Goal: Information Seeking & Learning: Compare options

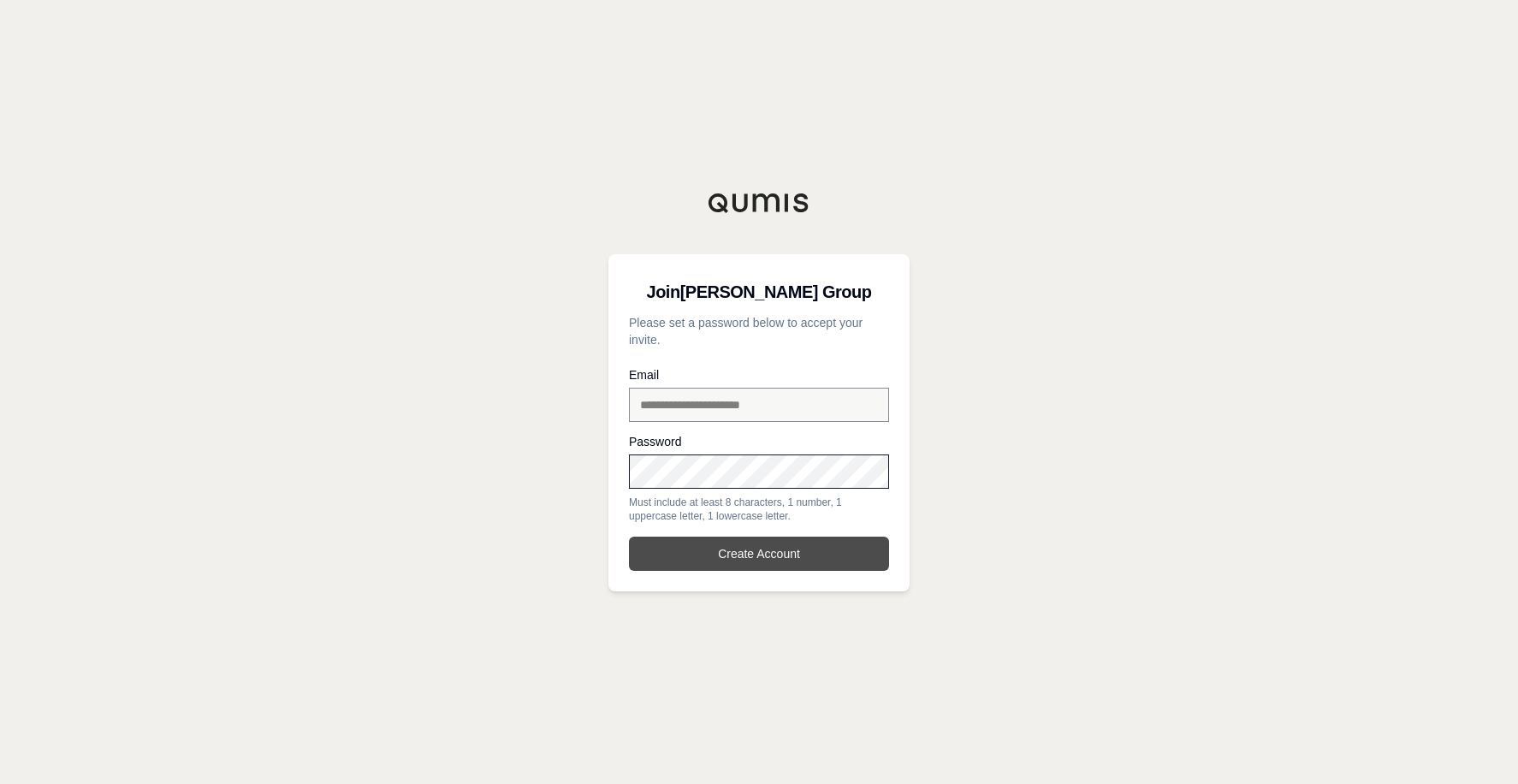
click at [749, 558] on button "Create Account" at bounding box center [759, 553] width 260 height 34
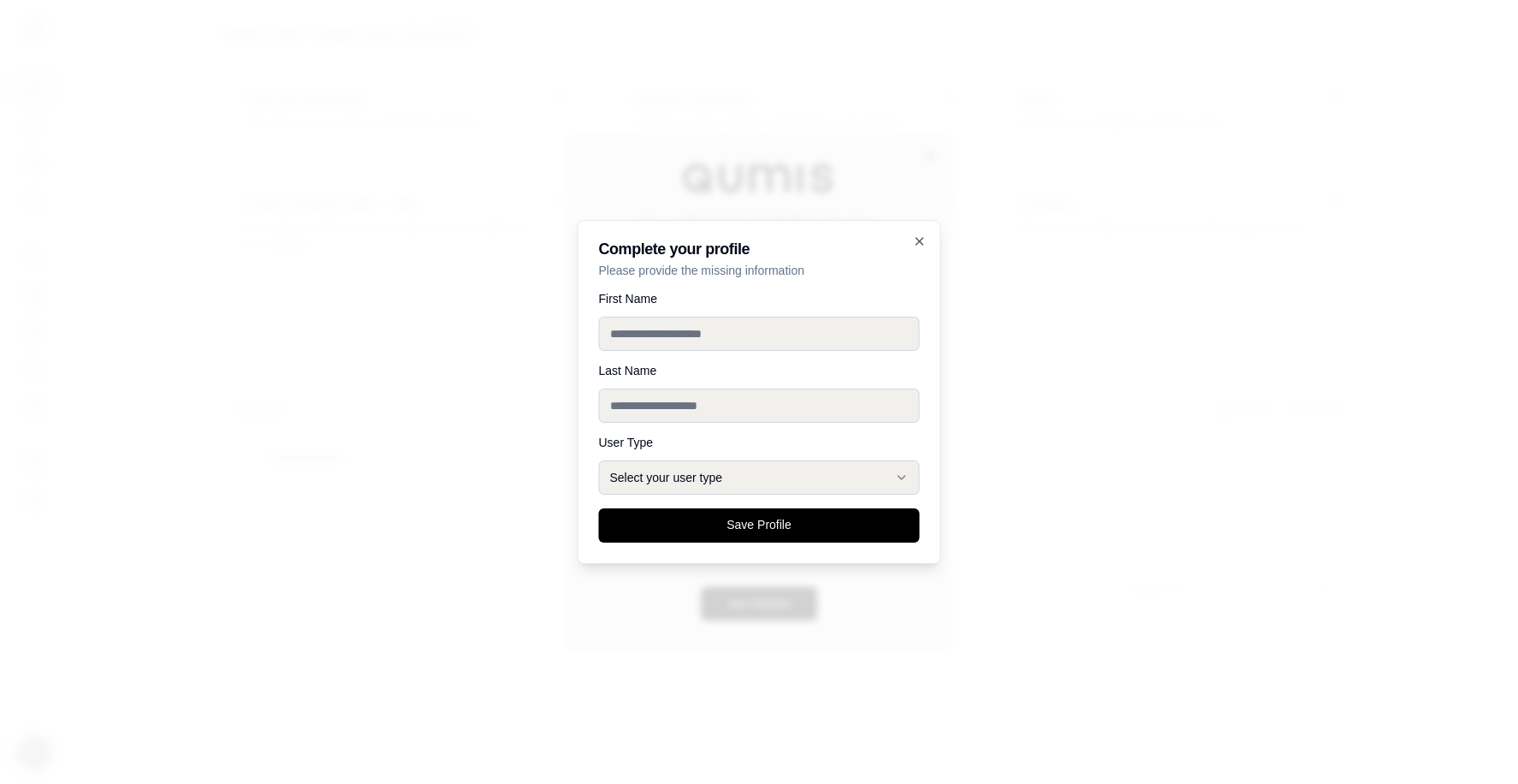
click at [736, 321] on input "First Name" at bounding box center [760, 334] width 321 height 34
type input "****"
type input "********"
click at [903, 470] on icon "button" at bounding box center [902, 476] width 14 height 14
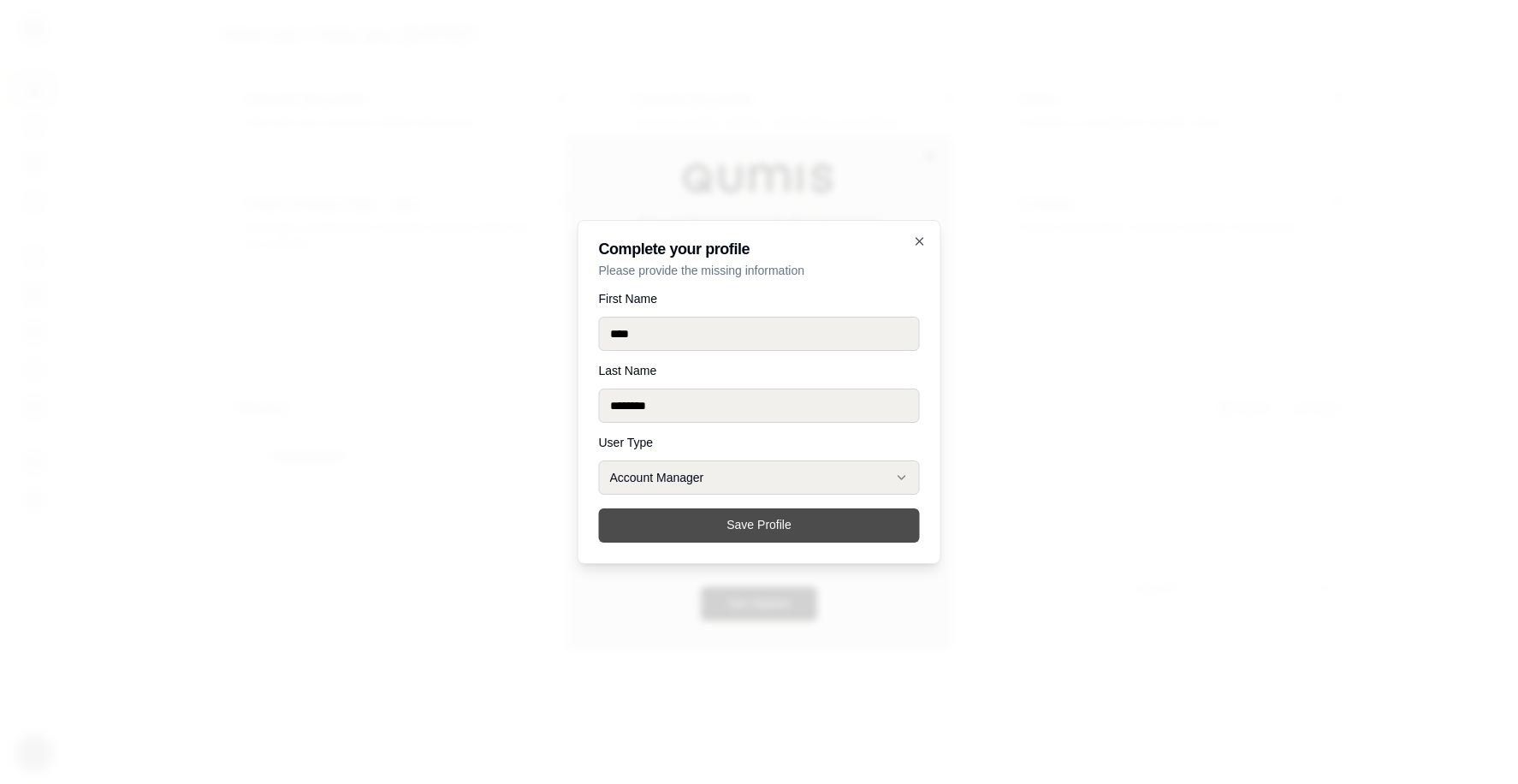
click at [699, 525] on button "Save Profile" at bounding box center [760, 525] width 321 height 34
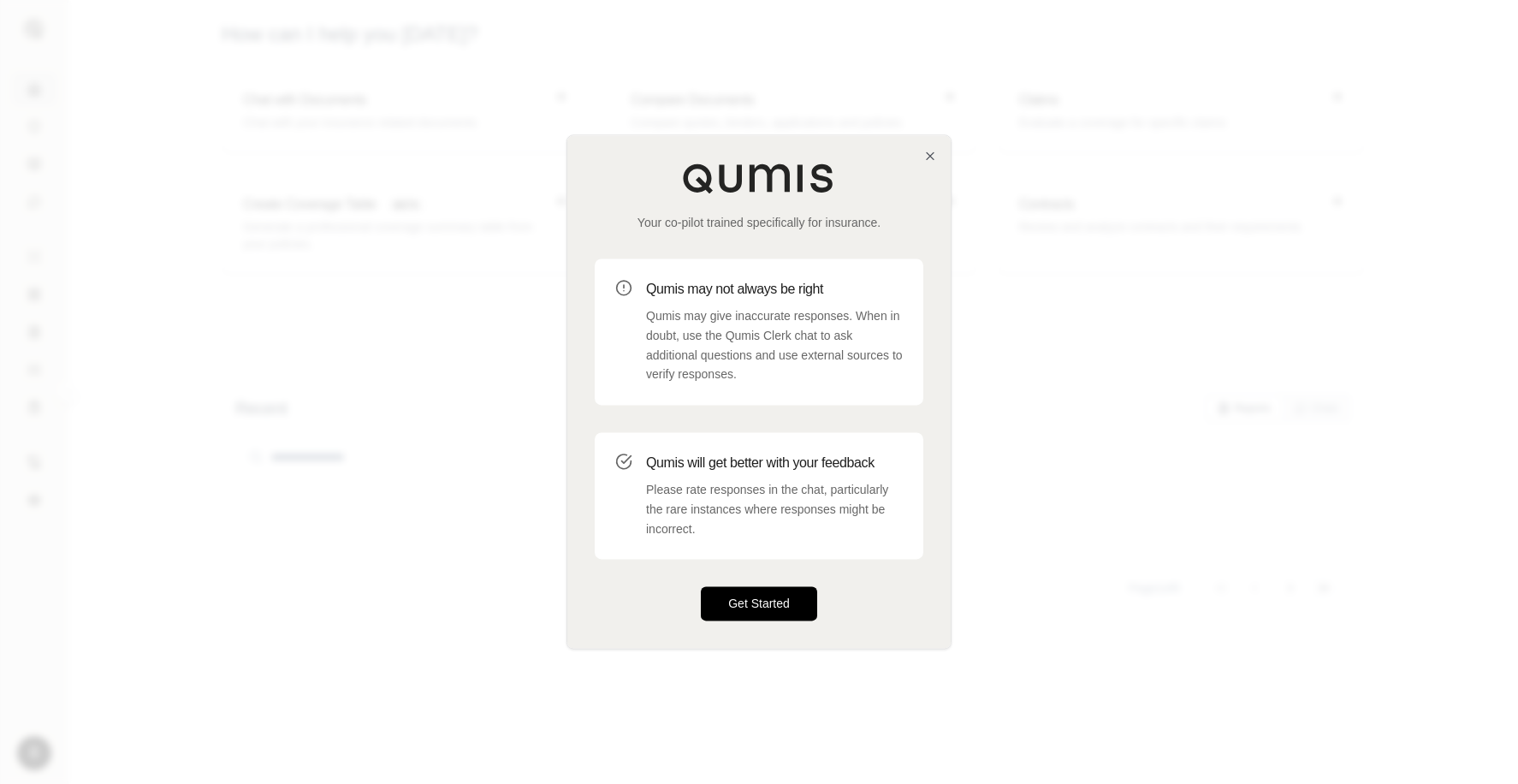
click at [757, 613] on button "Get Started" at bounding box center [759, 604] width 116 height 34
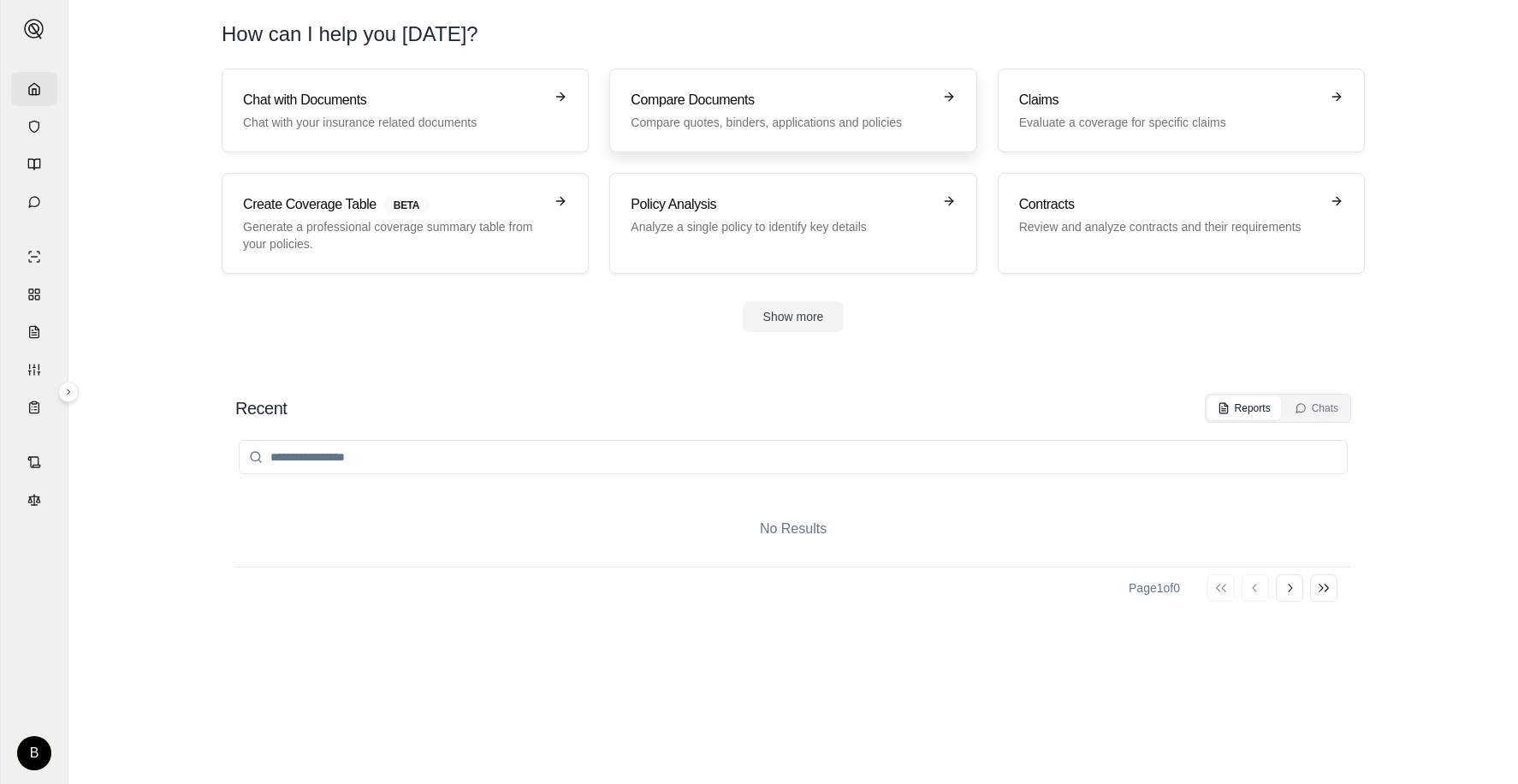
click at [729, 121] on p "Compare quotes, binders, applications and policies" at bounding box center [781, 122] width 301 height 17
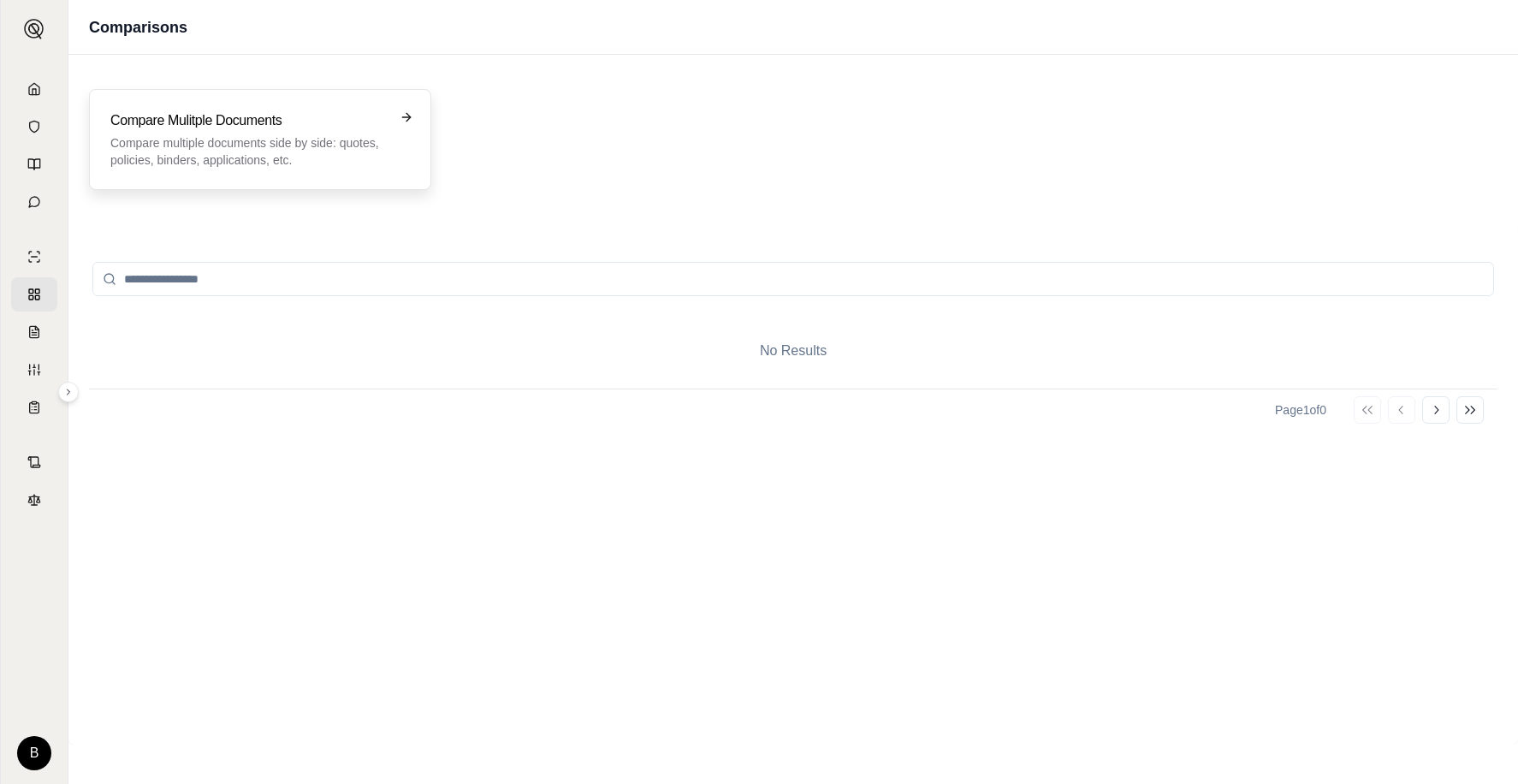
click at [160, 125] on h3 "Compare Mulitple Documents" at bounding box center [247, 120] width 275 height 21
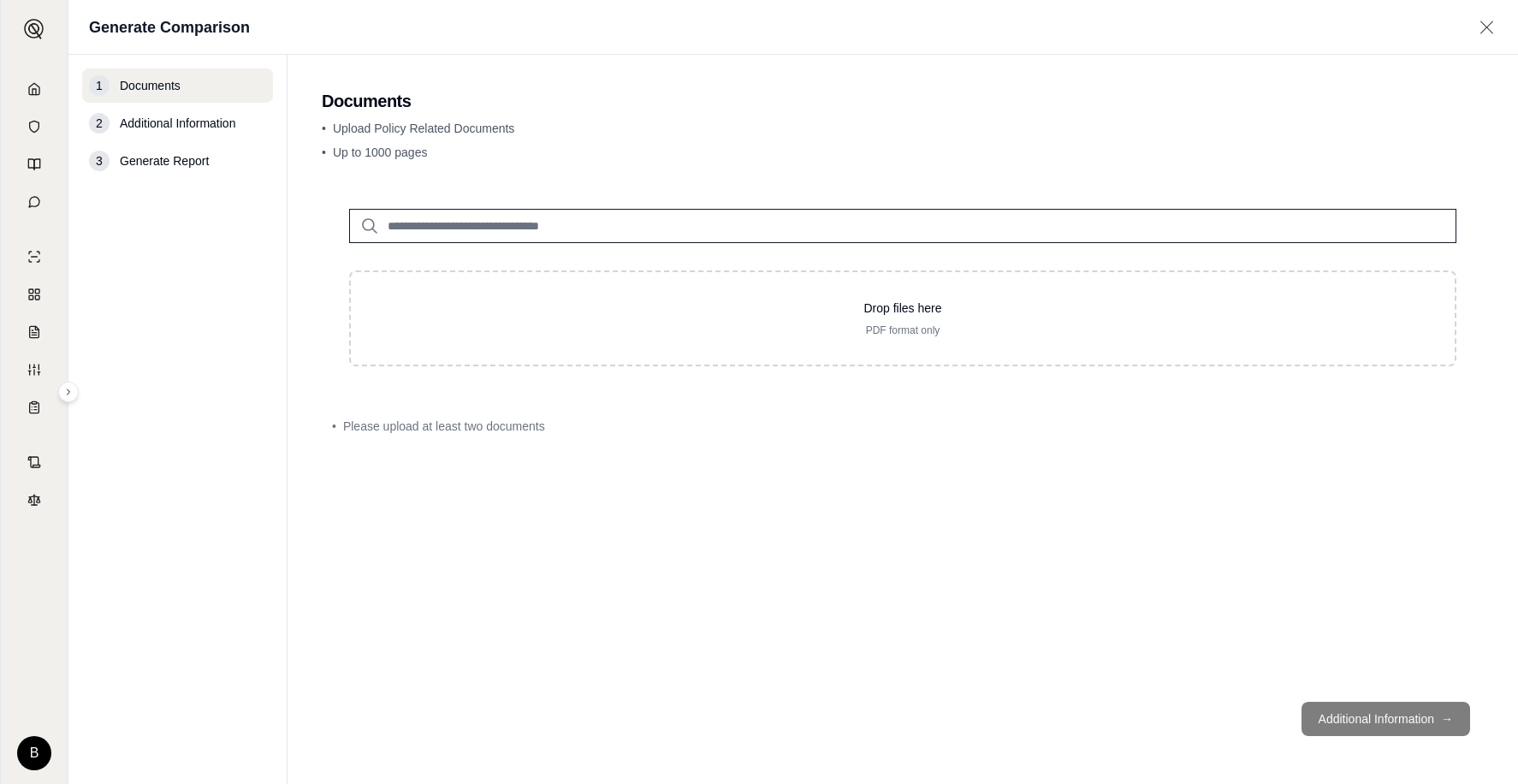
click at [606, 227] on input "search" at bounding box center [902, 226] width 1107 height 34
click at [30, 123] on icon at bounding box center [34, 126] width 9 height 11
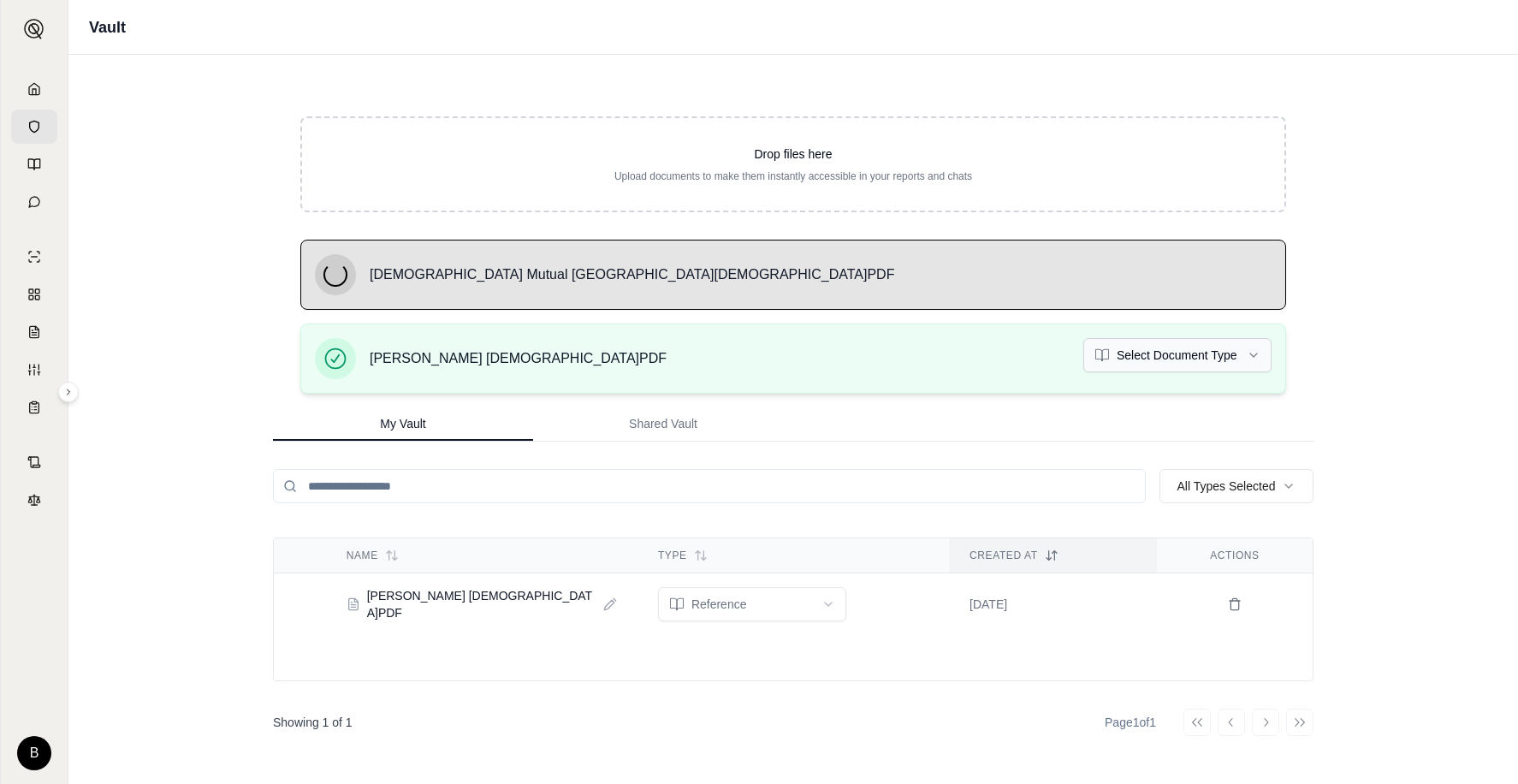
click at [1255, 356] on html "B Vault Drop files here Upload documents to make them instantly accessible in y…" at bounding box center [759, 392] width 1518 height 784
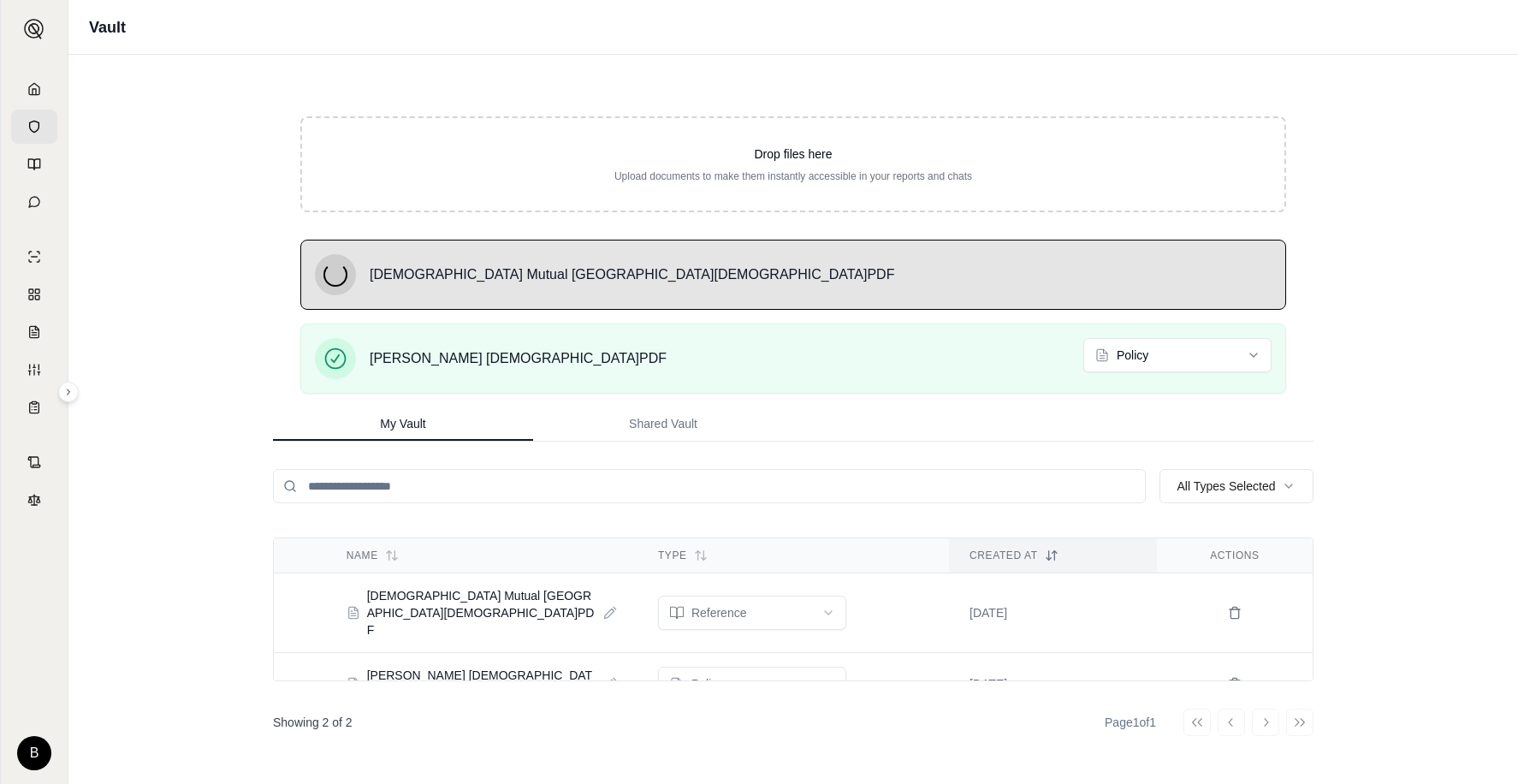
drag, startPoint x: 1312, startPoint y: 586, endPoint x: 1312, endPoint y: 635, distance: 49.0
click at [1318, 628] on div "Drop files here Upload documents to make them instantly accessible in your repo…" at bounding box center [793, 420] width 1096 height 729
click at [823, 606] on html "B Vault Drop files here Upload documents to make them instantly accessible in y…" at bounding box center [759, 392] width 1518 height 784
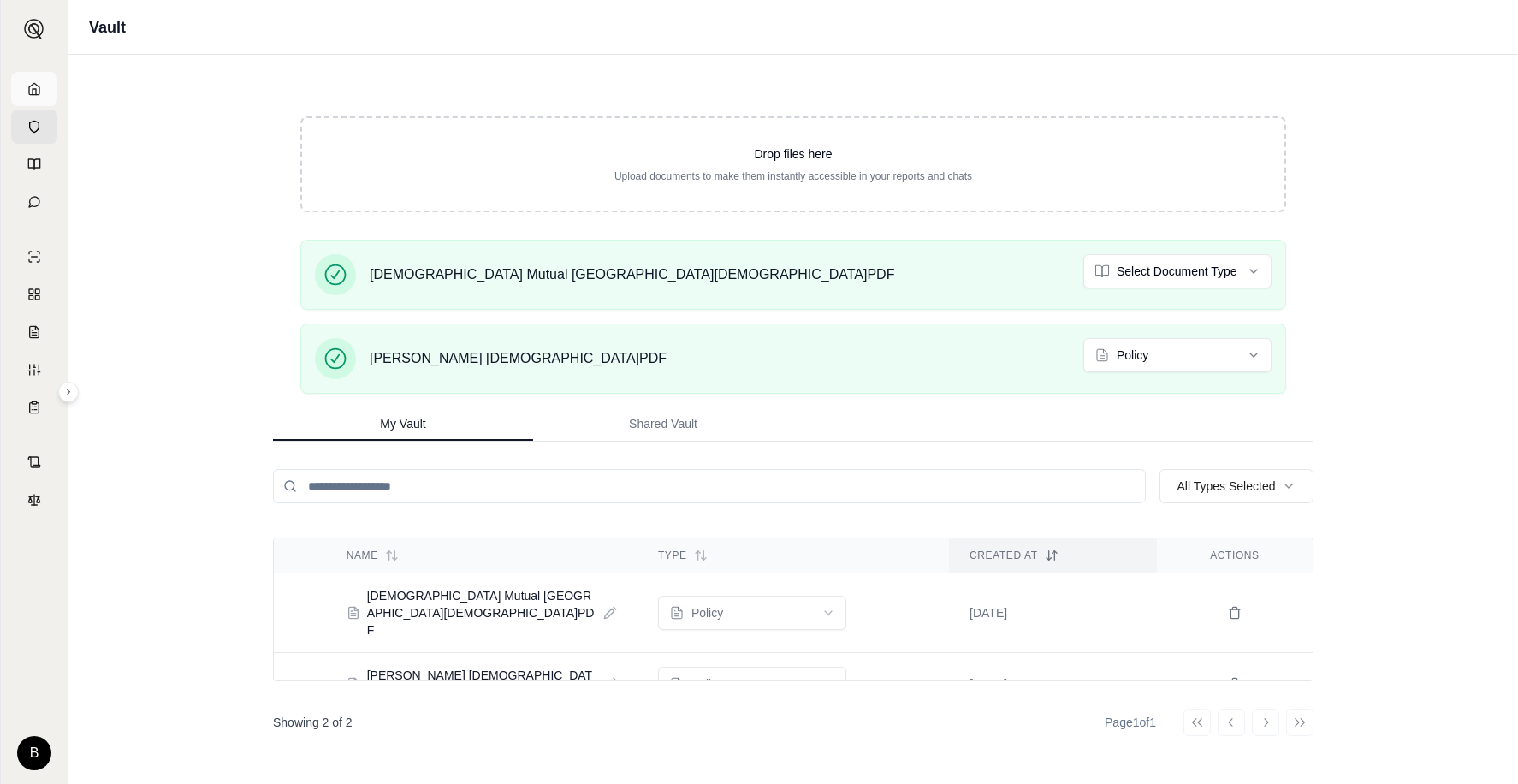
click at [37, 83] on icon at bounding box center [33, 88] width 14 height 14
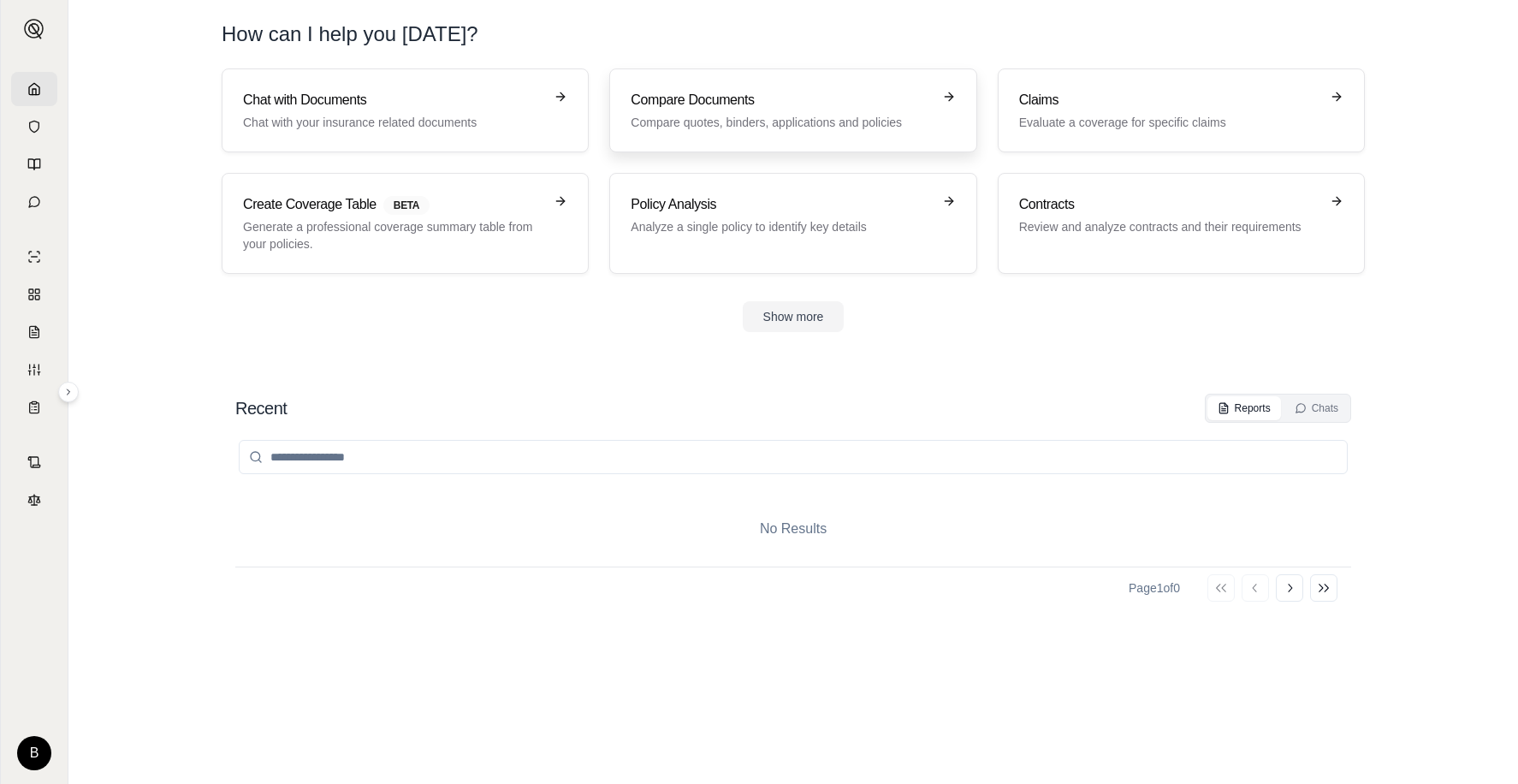
click at [711, 88] on link "Compare Documents Compare quotes, binders, applications and policies" at bounding box center [792, 110] width 367 height 84
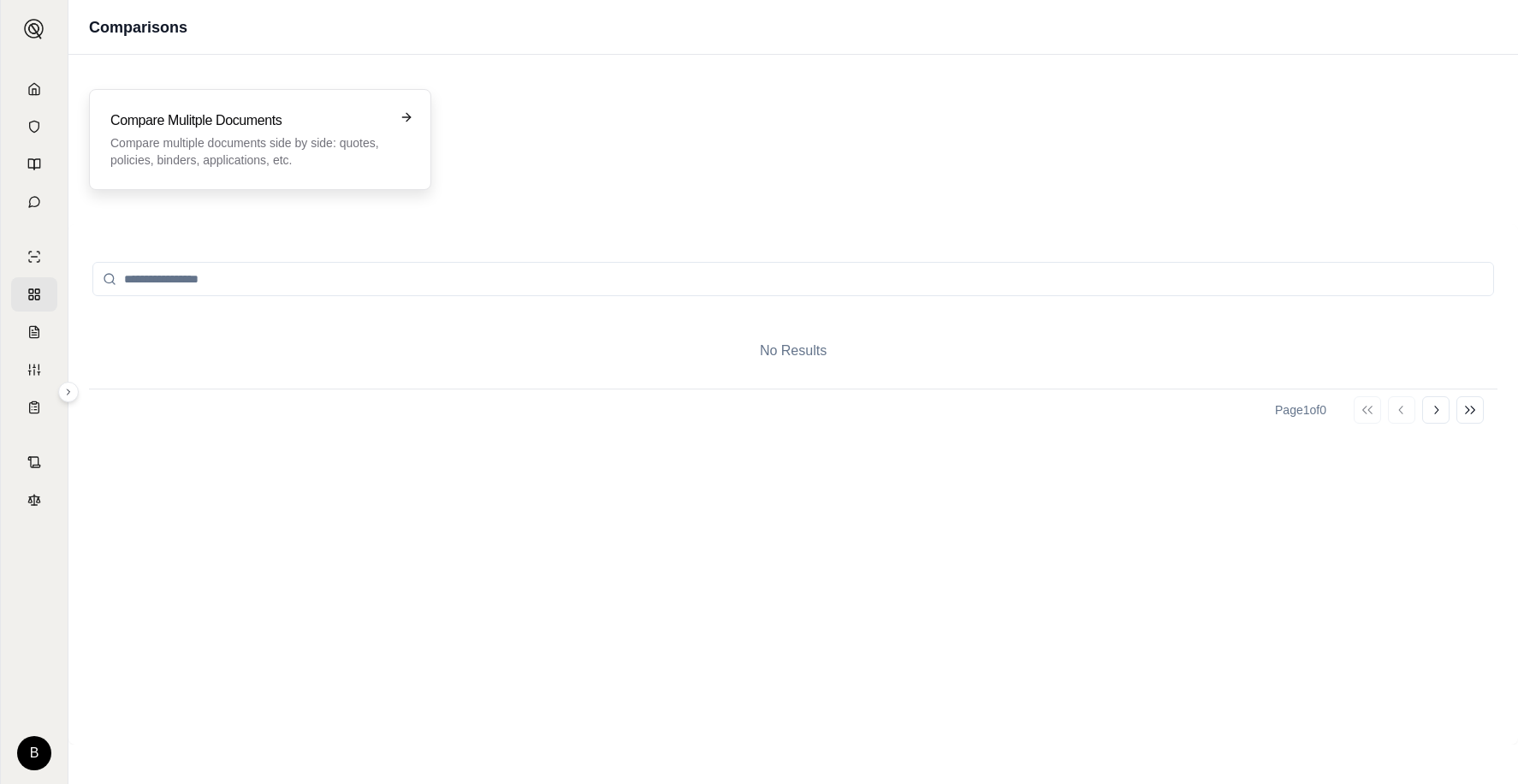
click at [239, 154] on p "Compare multiple documents side by side: quotes, policies, binders, application…" at bounding box center [247, 152] width 275 height 34
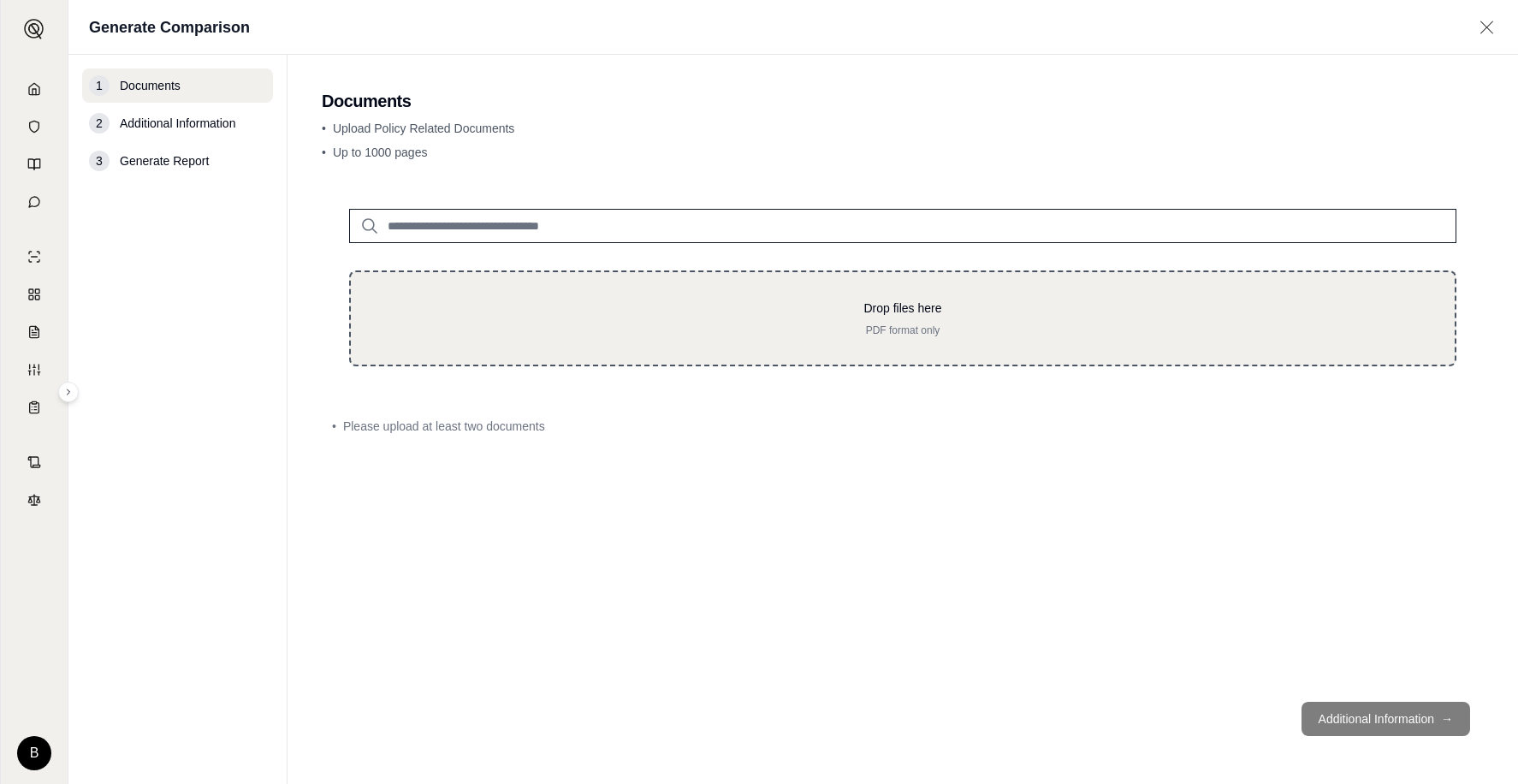
click at [902, 318] on div "Drop files here PDF format only" at bounding box center [902, 318] width 1049 height 38
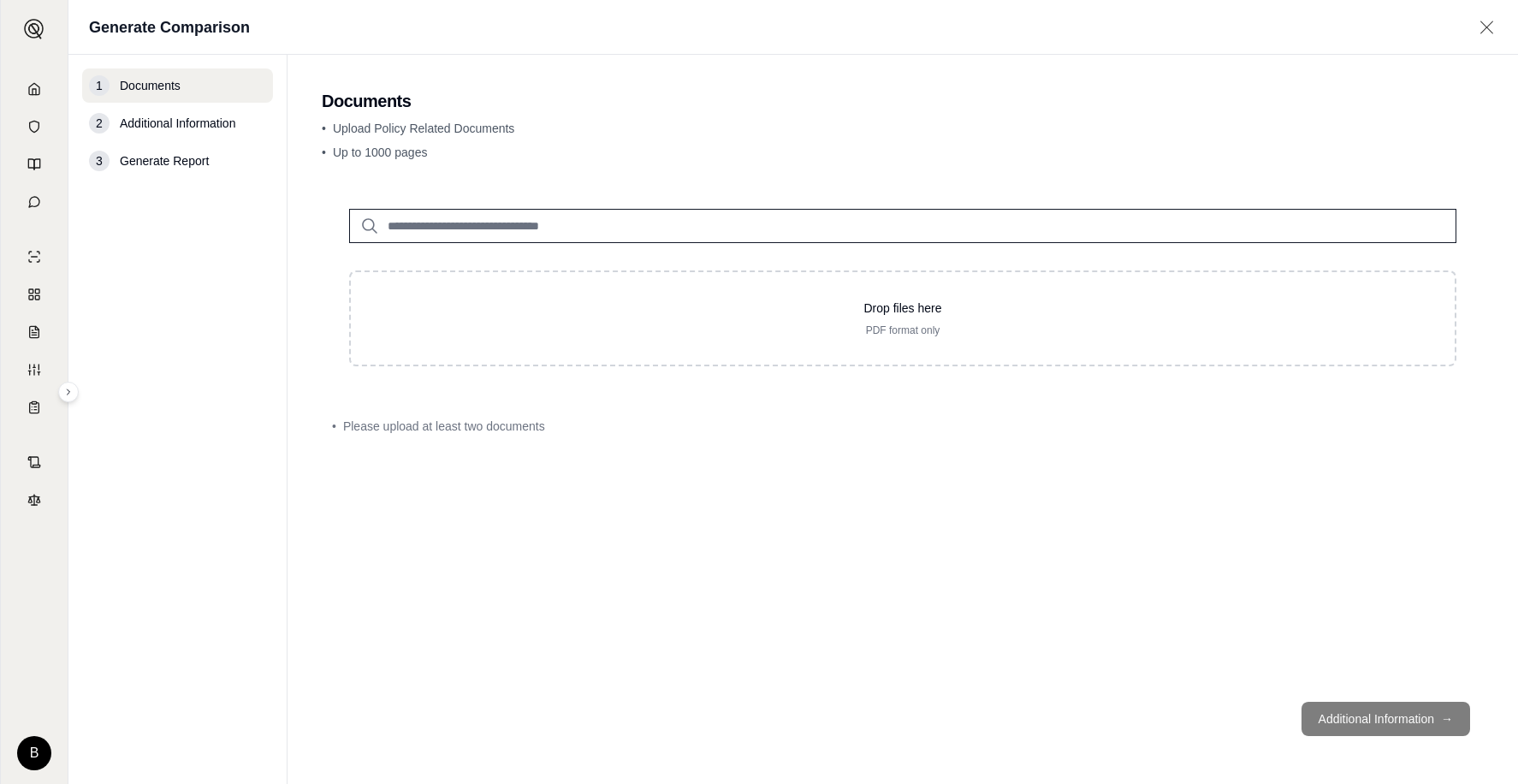
click at [501, 237] on input "search" at bounding box center [902, 226] width 1107 height 34
click at [526, 276] on p "[DATE]" at bounding box center [559, 278] width 319 height 14
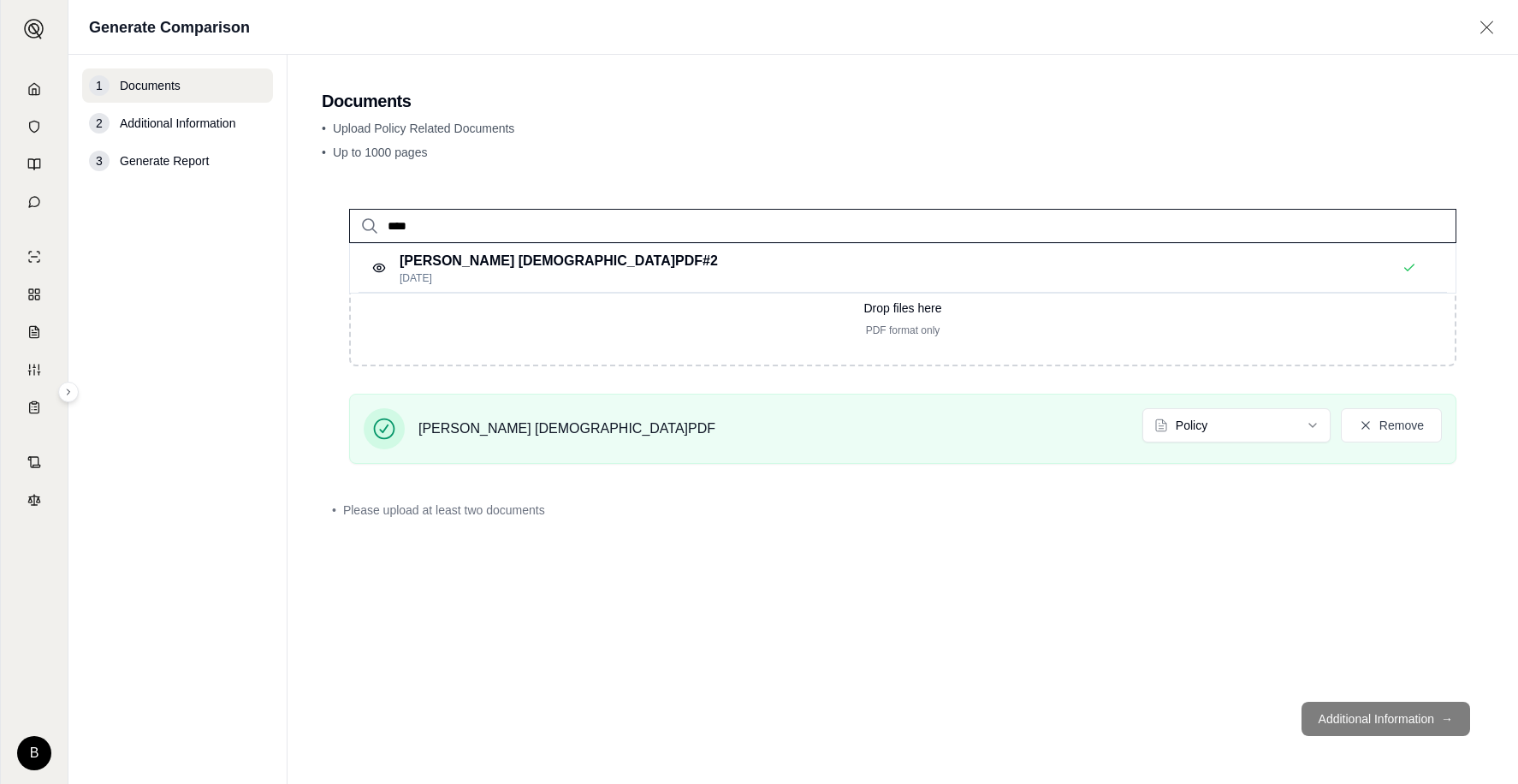
drag, startPoint x: 497, startPoint y: 224, endPoint x: 386, endPoint y: 224, distance: 111.0
click at [386, 224] on input "****" at bounding box center [902, 226] width 1107 height 34
click at [386, 224] on input "*****" at bounding box center [902, 226] width 1107 height 34
type input "*****"
click at [461, 267] on p "[DEMOGRAPHIC_DATA] Mutual [GEOGRAPHIC_DATA][DEMOGRAPHIC_DATA]PDF #2" at bounding box center [677, 261] width 554 height 21
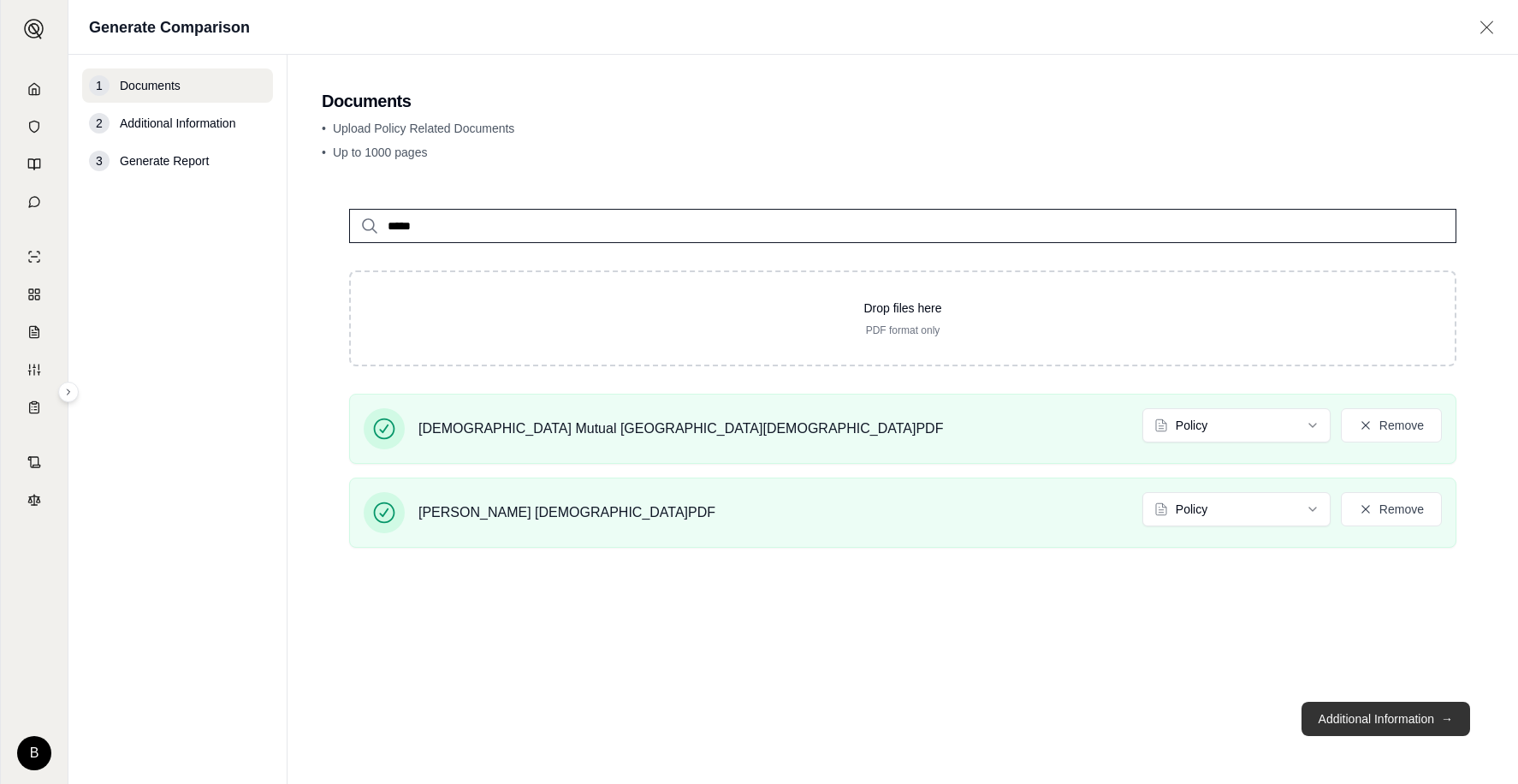
click at [1339, 715] on button "Additional Information →" at bounding box center [1385, 718] width 169 height 34
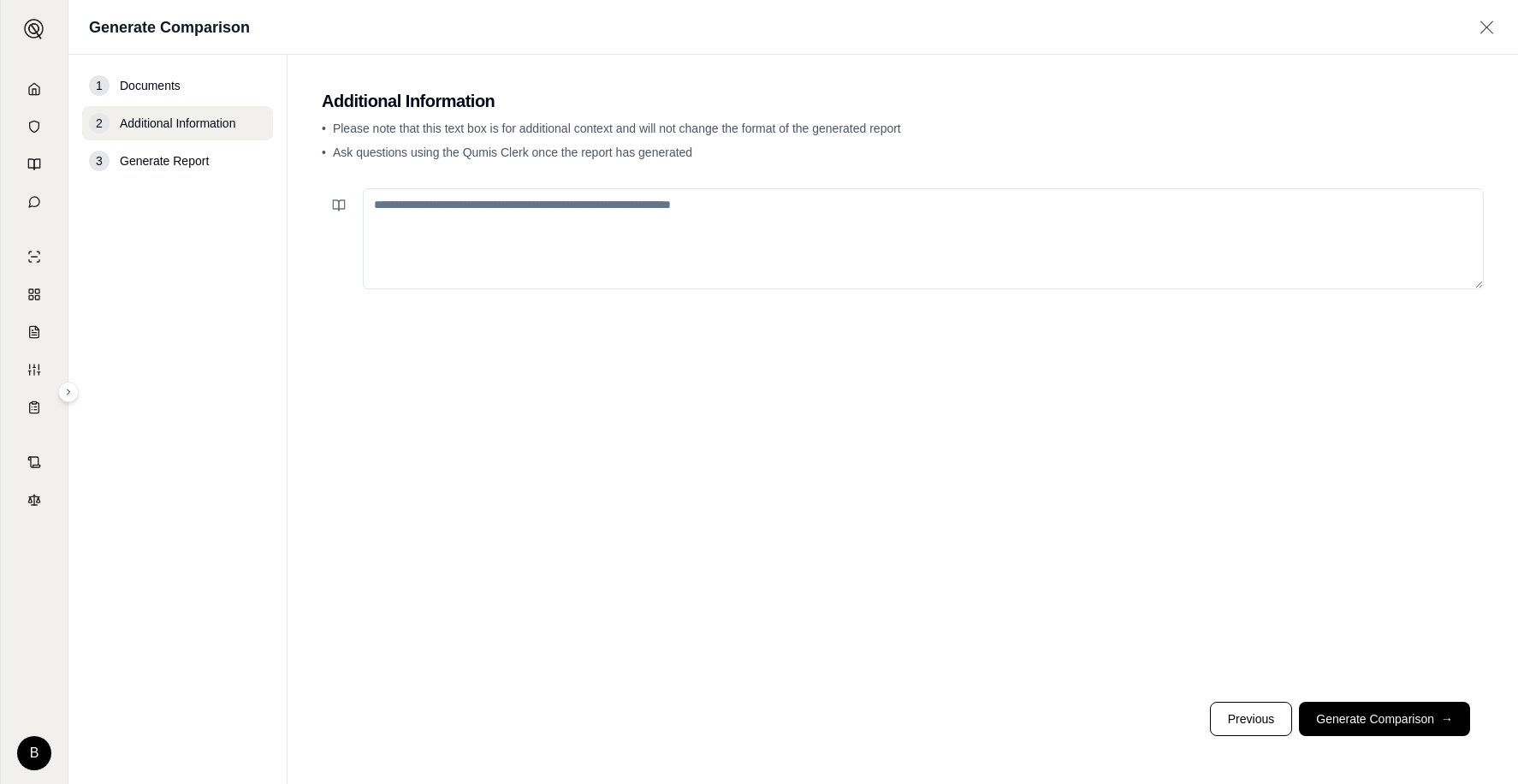
click at [591, 211] on textarea at bounding box center [923, 239] width 1121 height 101
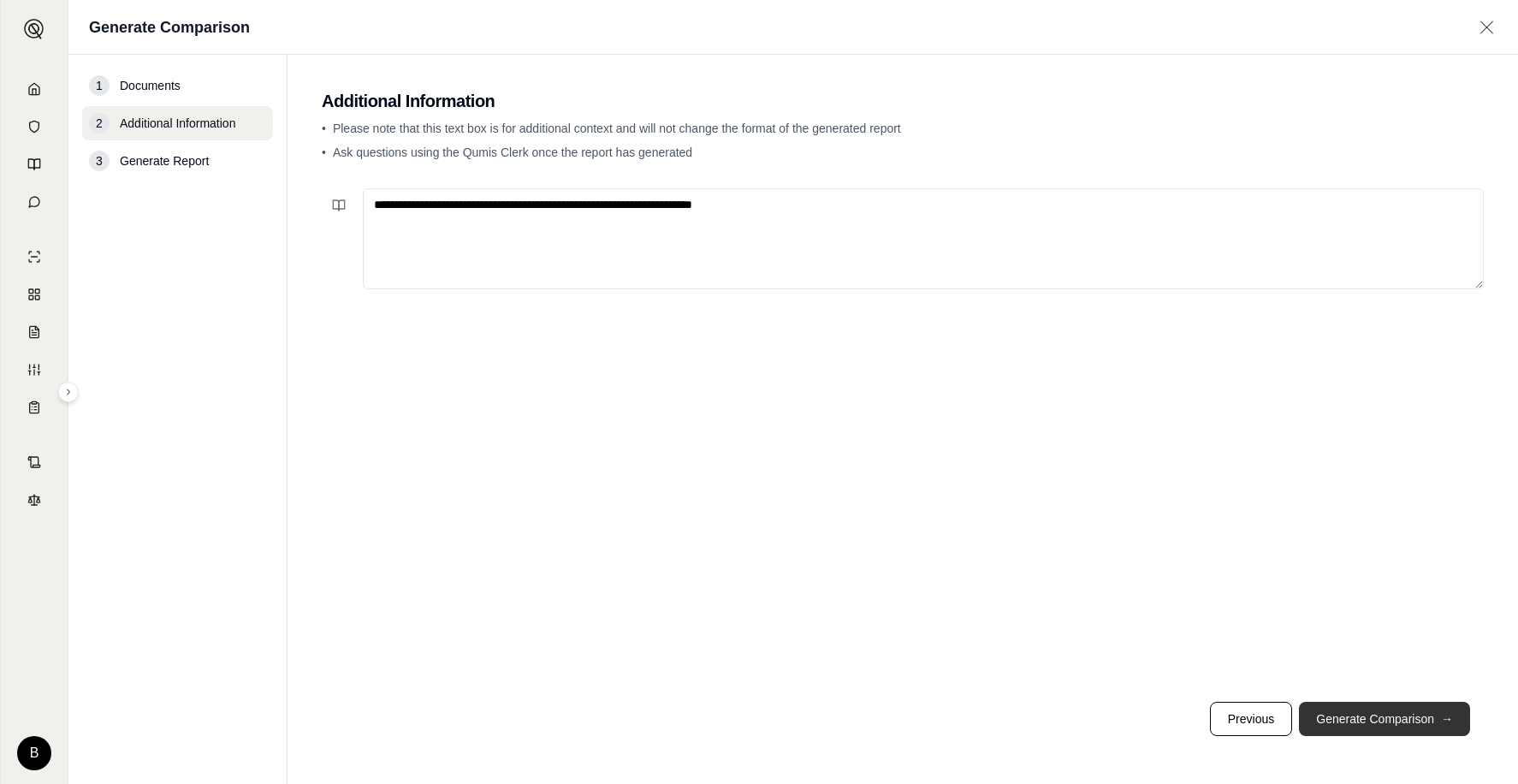
type textarea "**********"
click at [1384, 709] on button "Generate Comparison →" at bounding box center [1384, 718] width 171 height 34
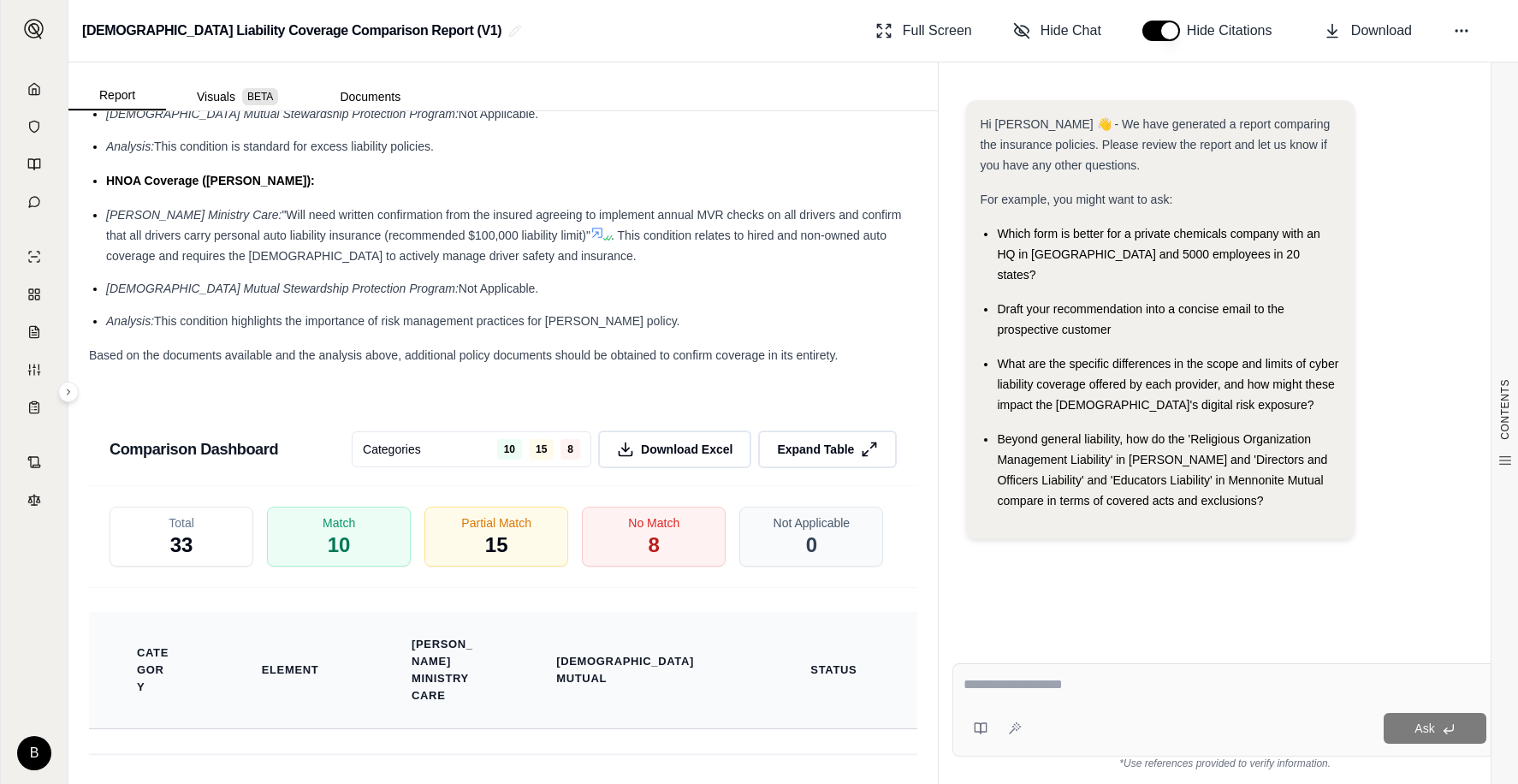
scroll to position [2947, 0]
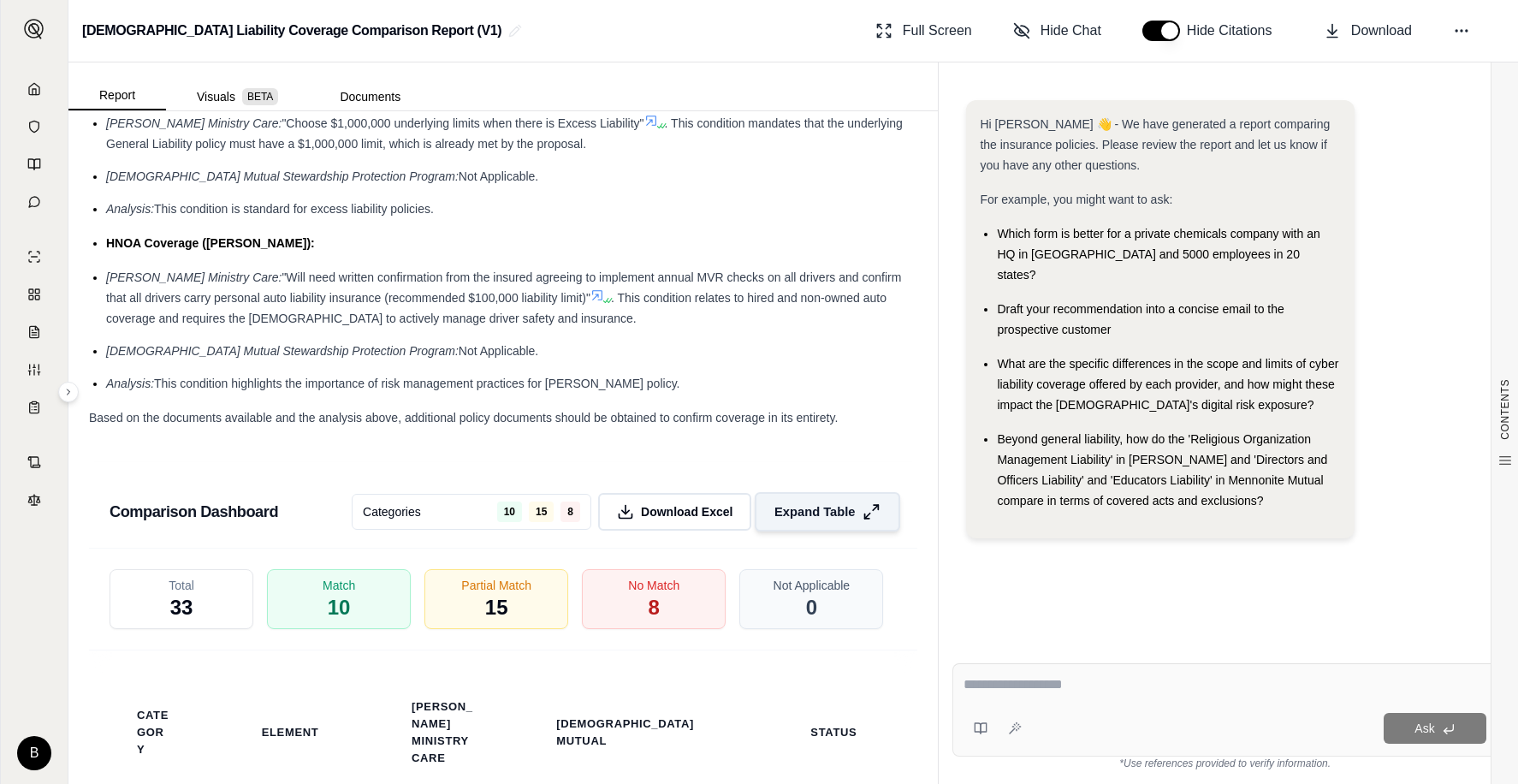
click at [762, 492] on button "Expand Table" at bounding box center [827, 512] width 145 height 40
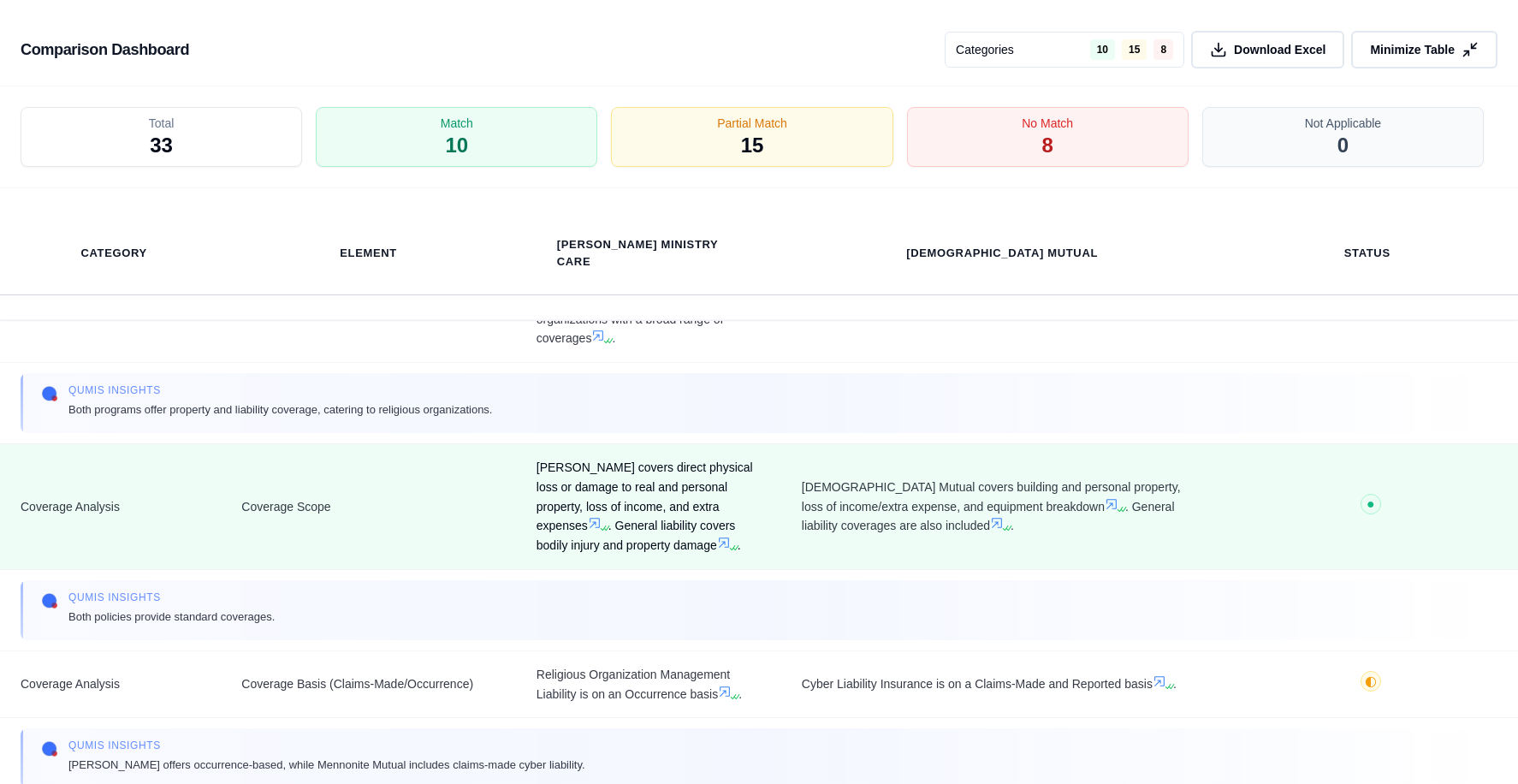
scroll to position [171, 0]
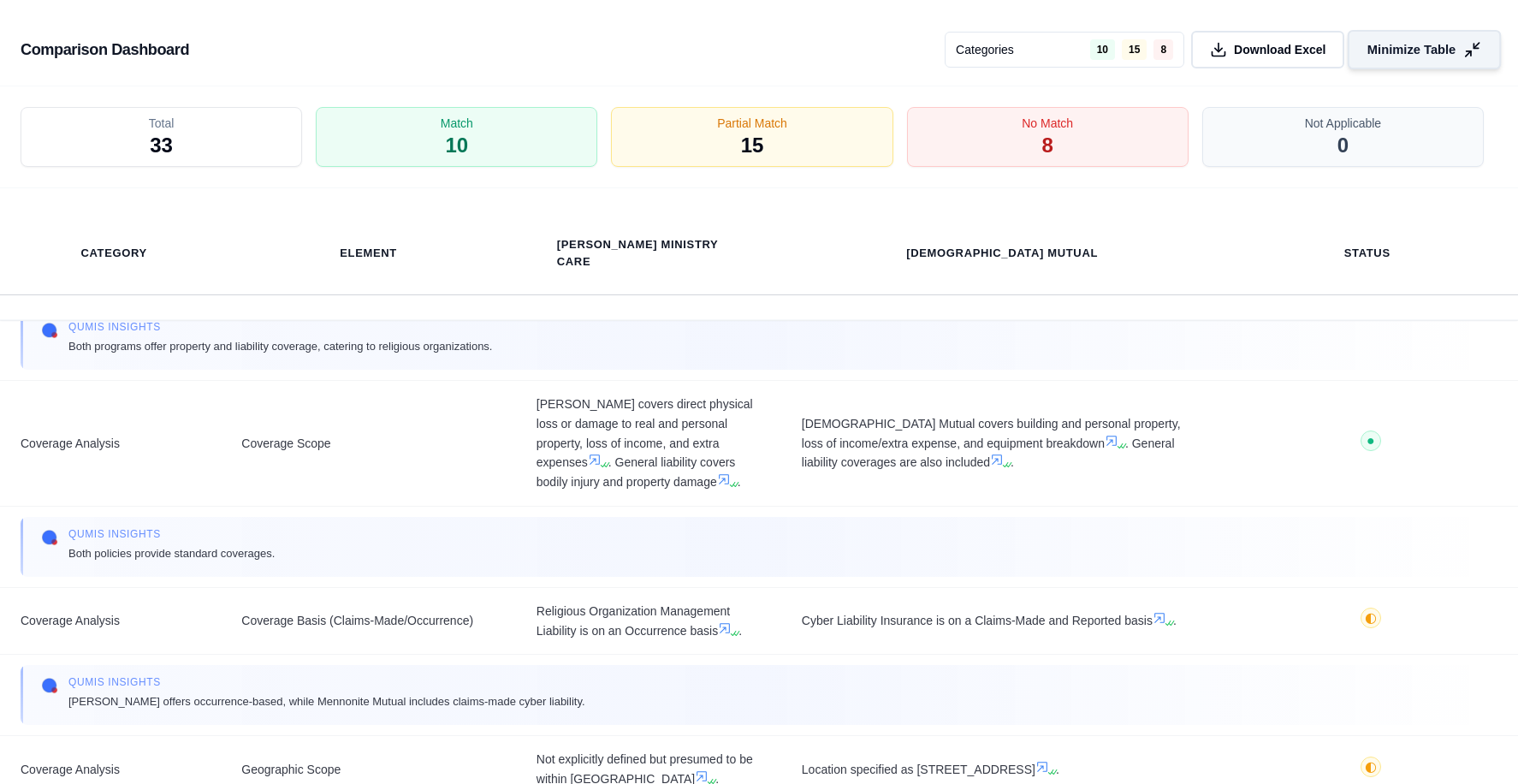
click at [1414, 50] on span "Minimize Table" at bounding box center [1412, 51] width 88 height 18
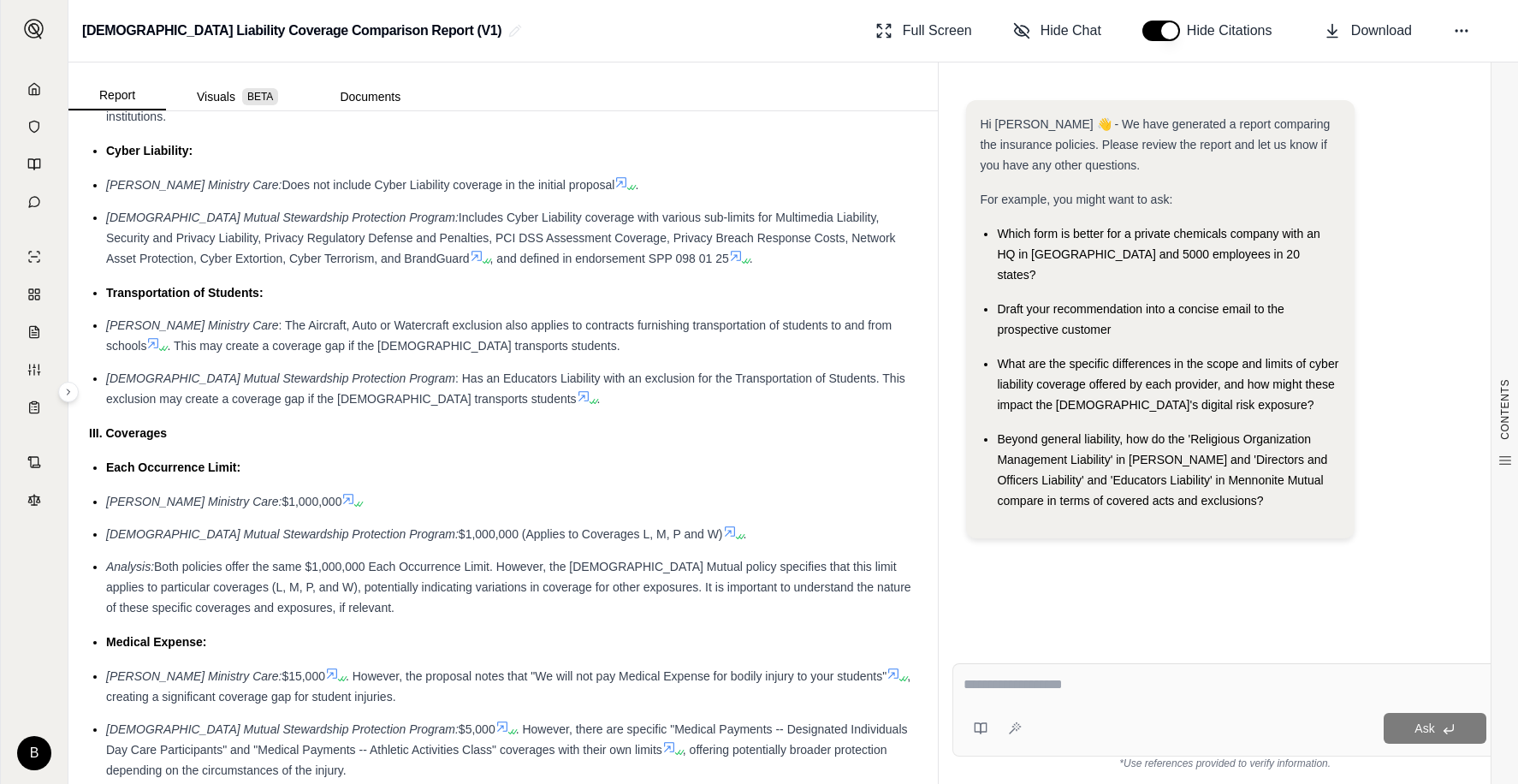
scroll to position [1537, 0]
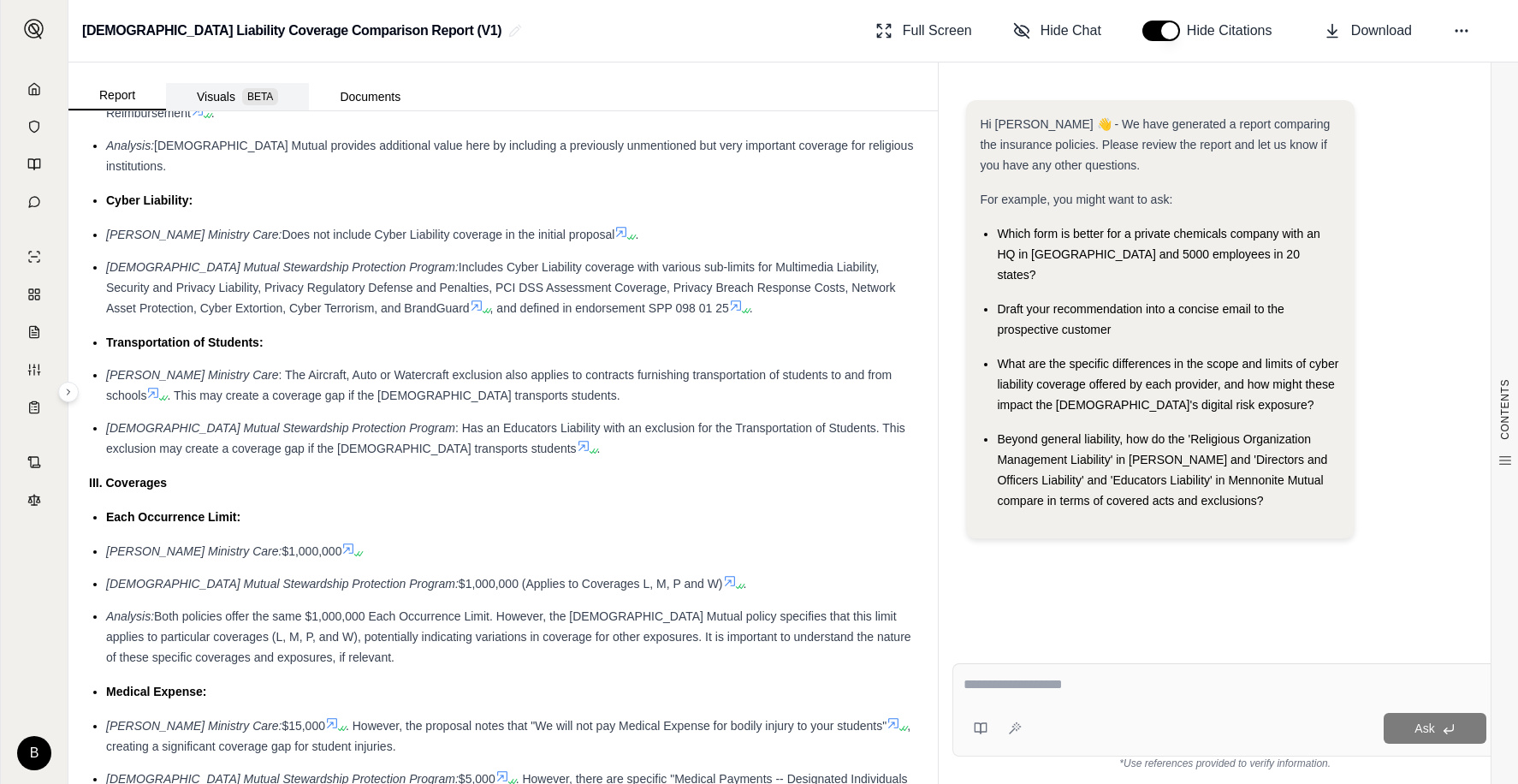
click at [238, 95] on button "Visuals BETA" at bounding box center [237, 97] width 143 height 27
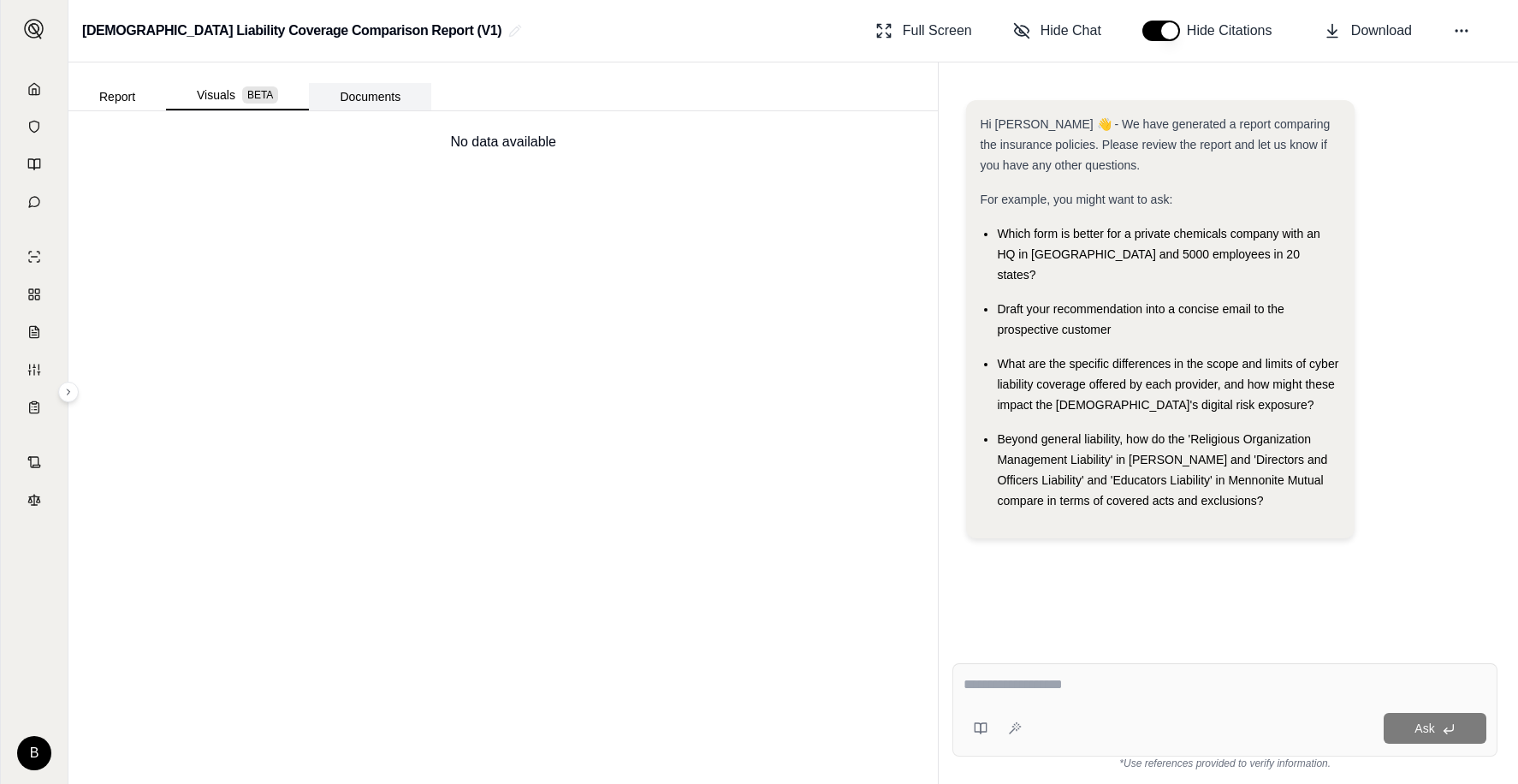
click at [399, 92] on button "Documents" at bounding box center [370, 97] width 123 height 27
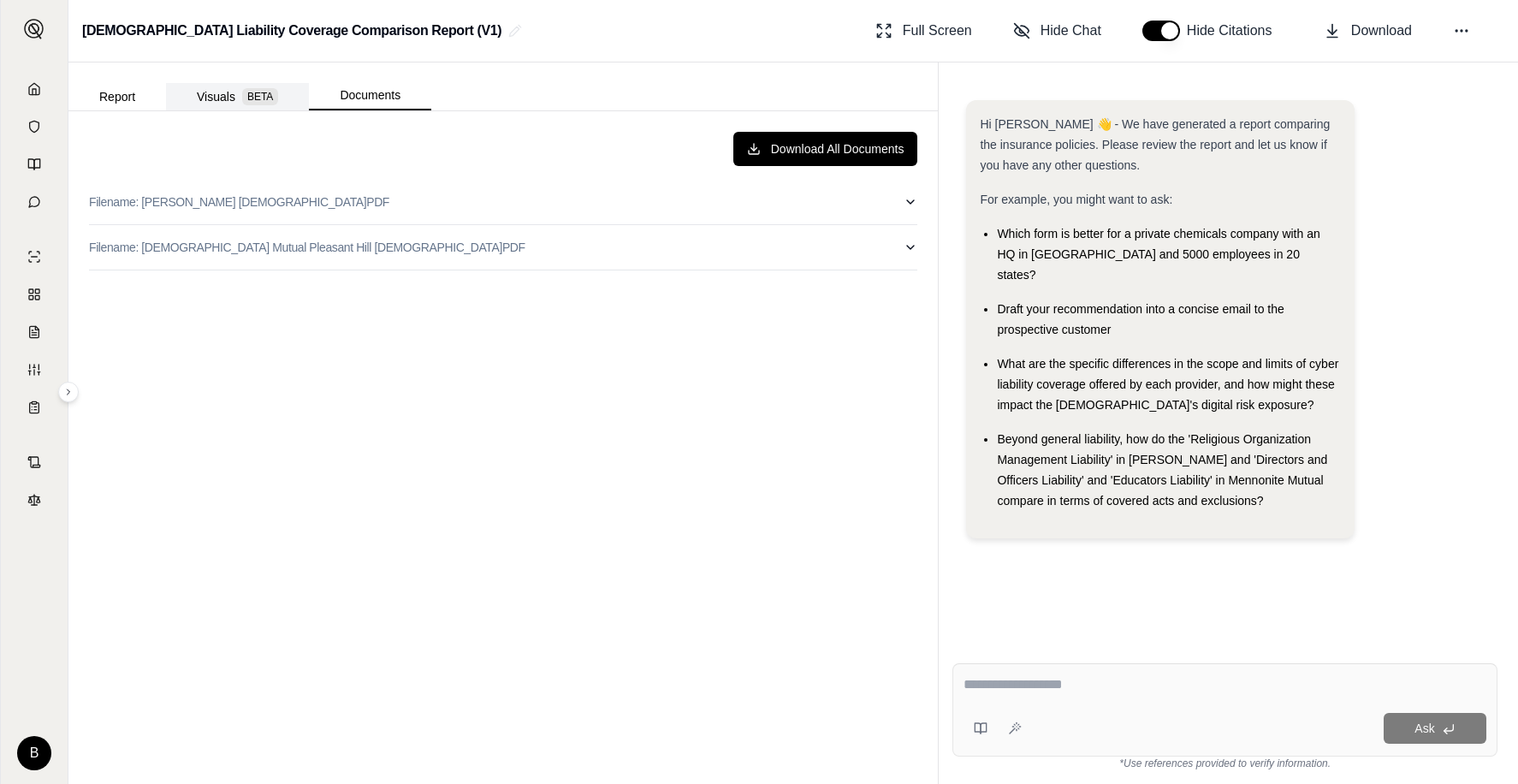
click at [242, 91] on span "BETA" at bounding box center [260, 97] width 36 height 17
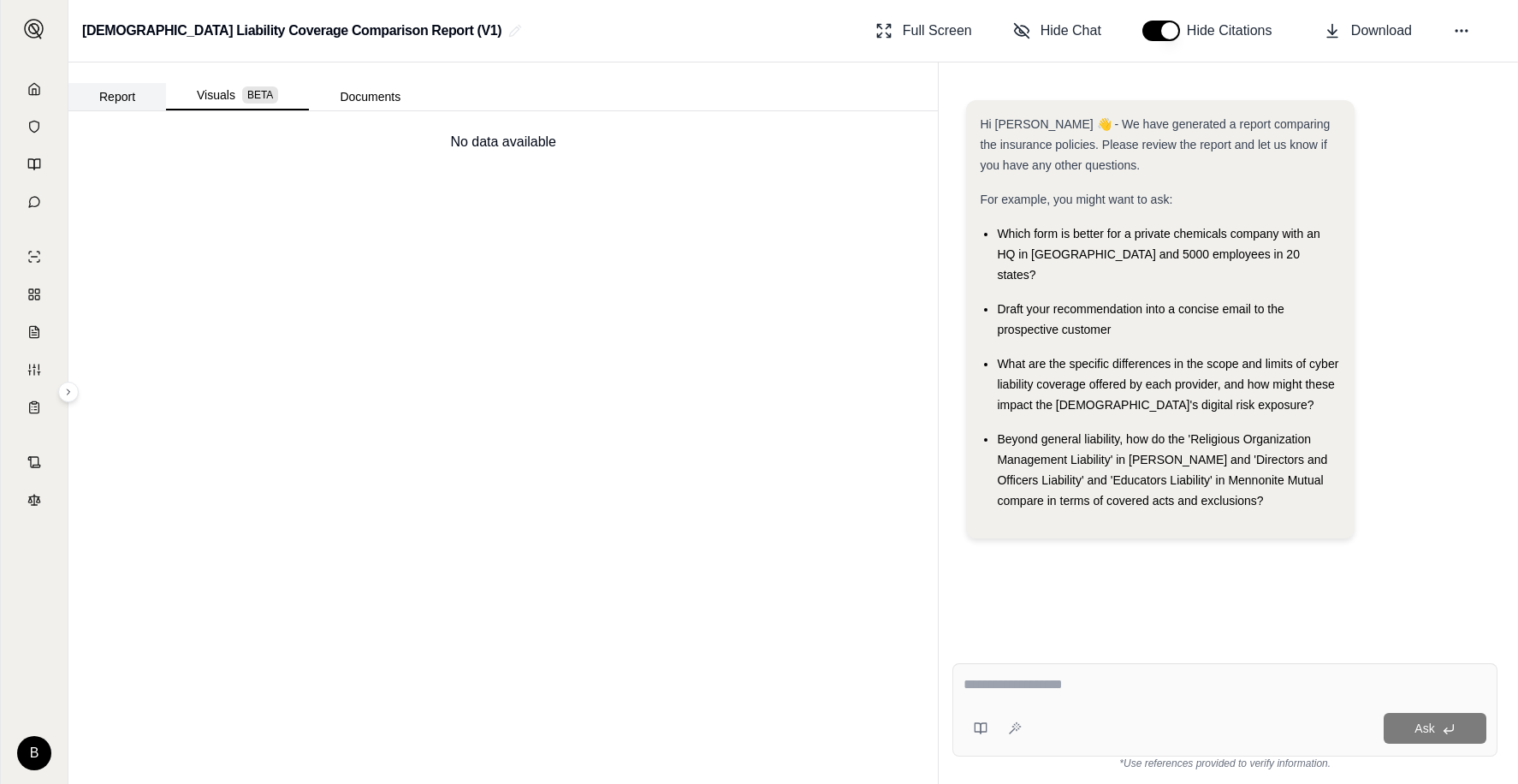
click at [136, 103] on button "Report" at bounding box center [117, 97] width 97 height 27
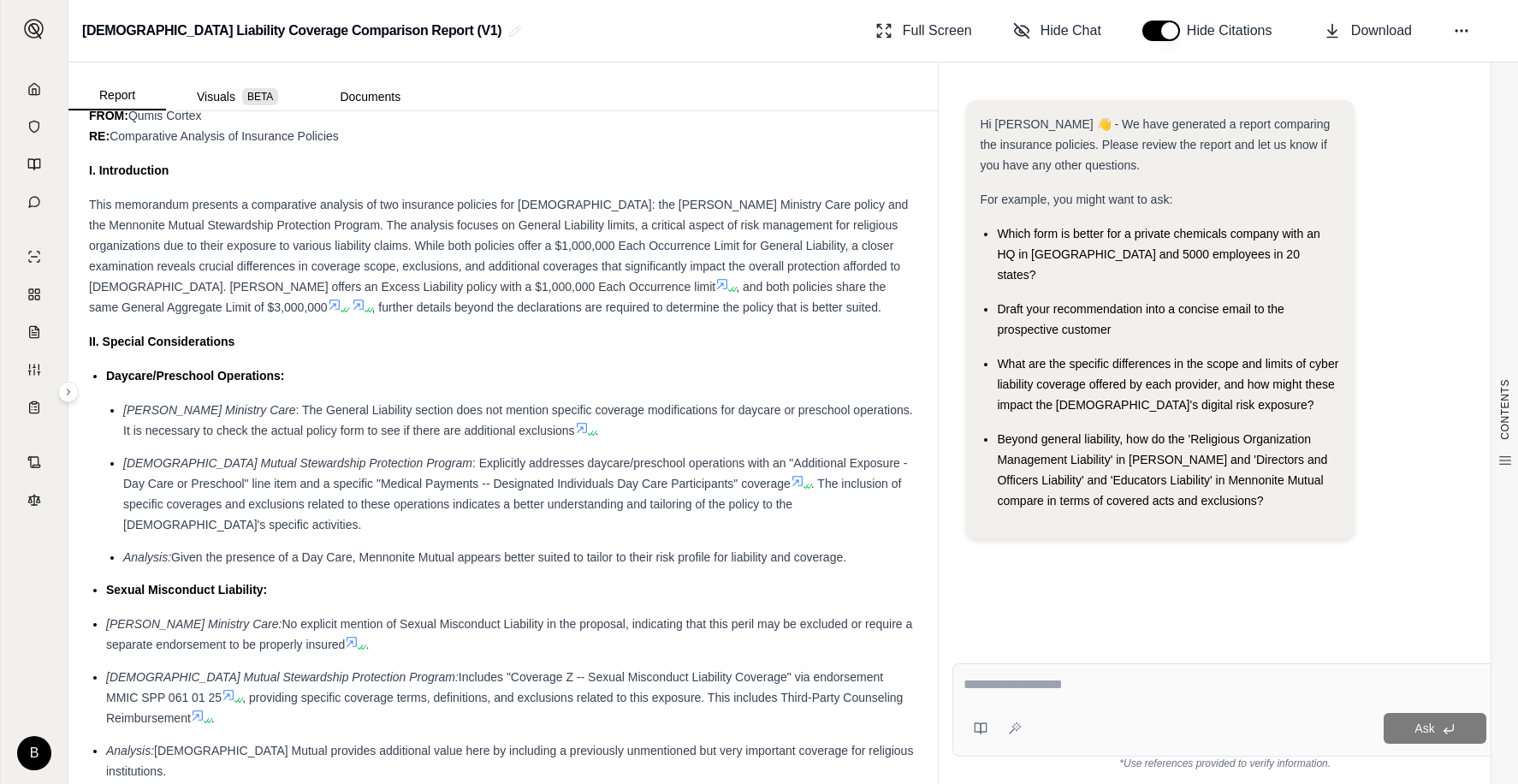
scroll to position [941, 0]
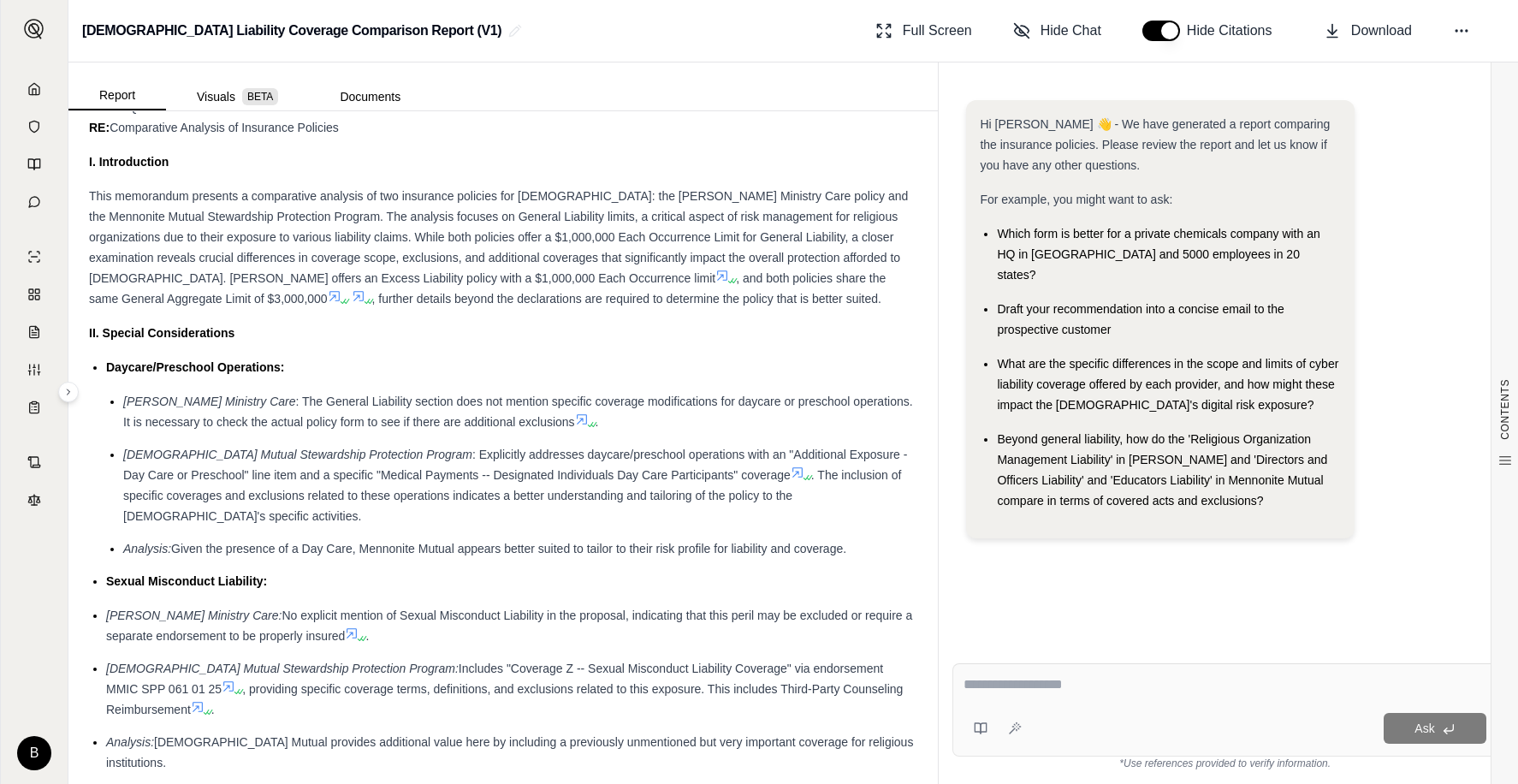
click at [1311, 432] on span "Beyond general liability, how do the 'Religious Organization Management Liabili…" at bounding box center [1162, 469] width 330 height 75
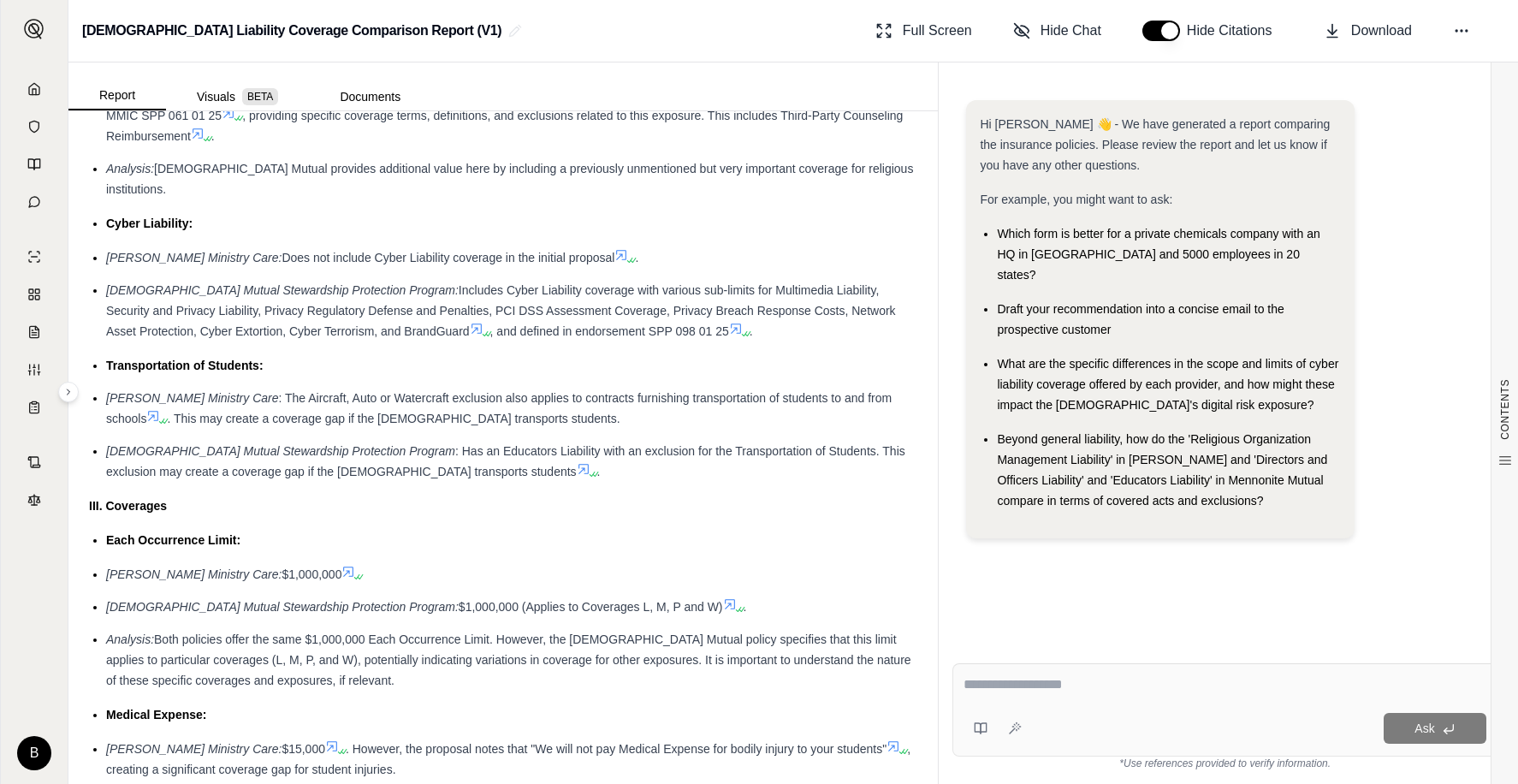
scroll to position [1540, 0]
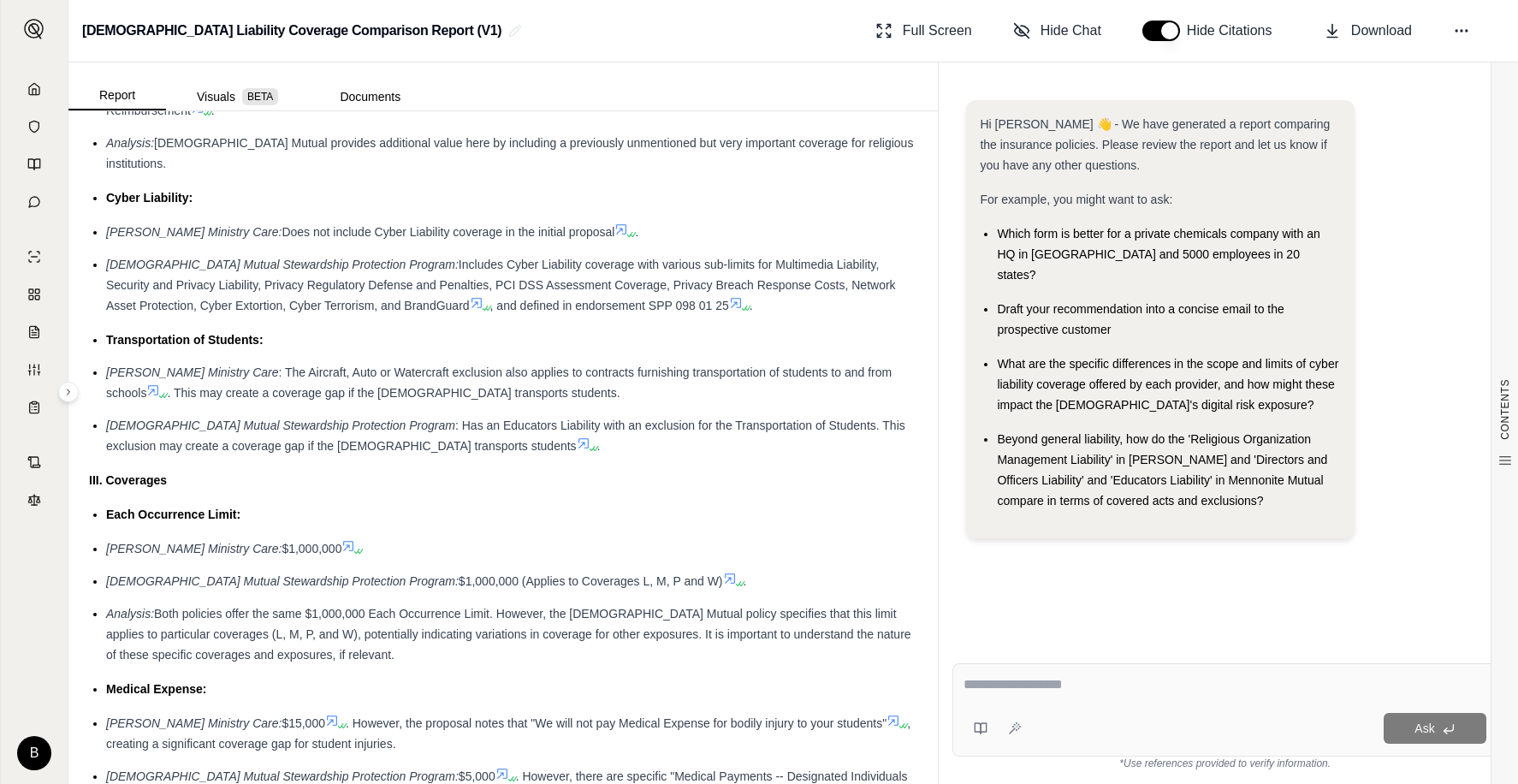
click at [1055, 687] on textarea at bounding box center [1225, 684] width 523 height 21
type textarea "*"
type textarea "**********"
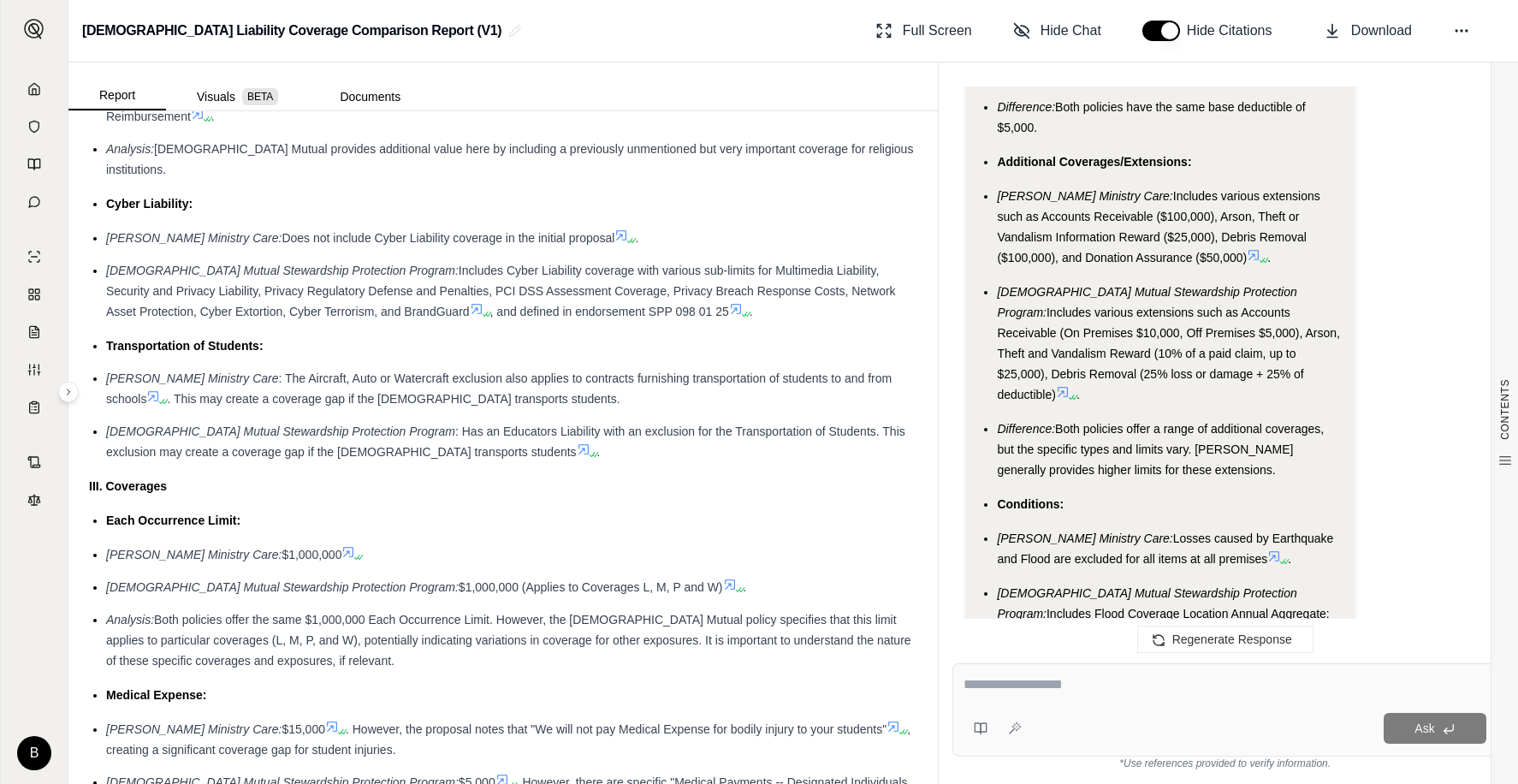
scroll to position [1625, 0]
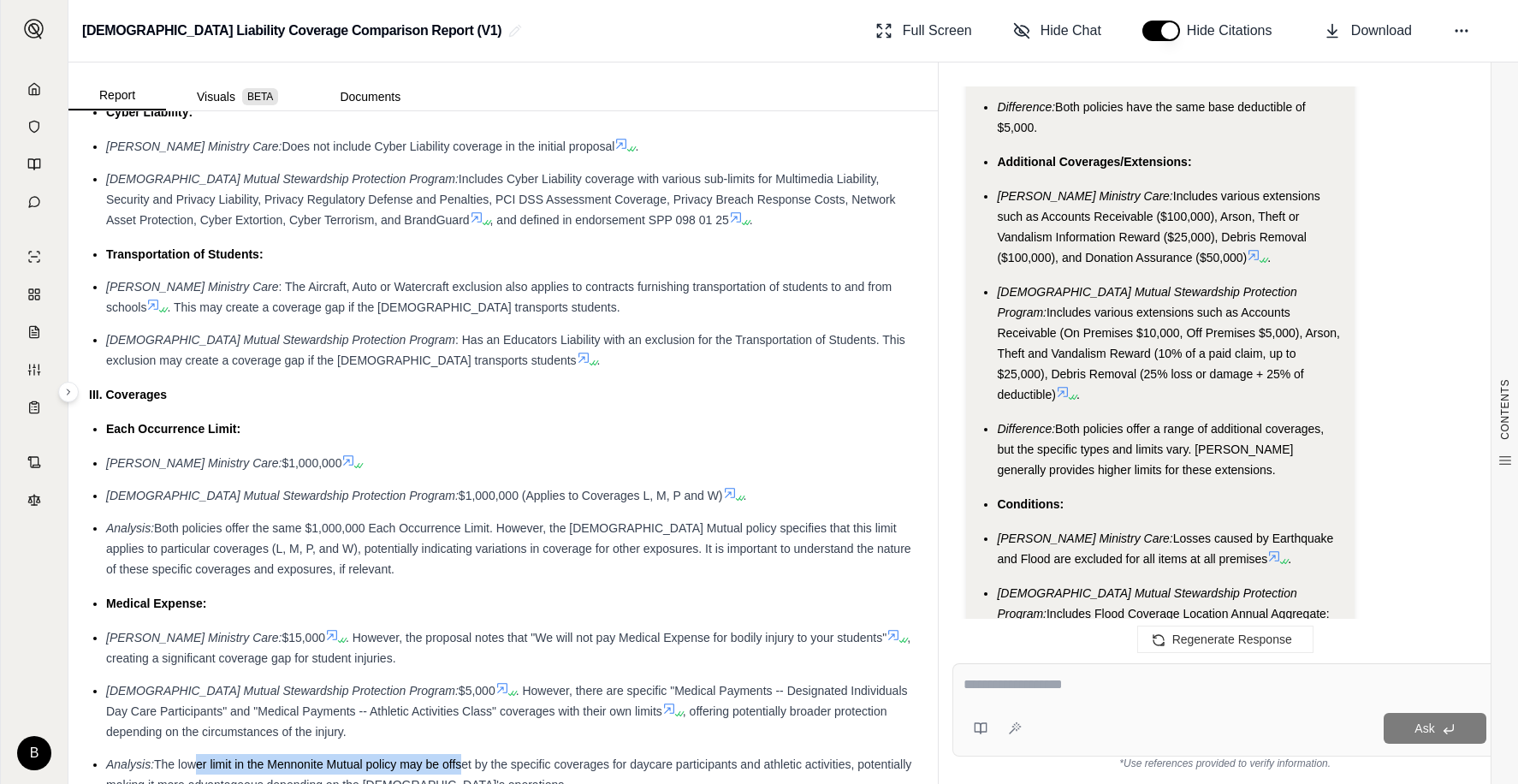
drag, startPoint x: 193, startPoint y: 728, endPoint x: 457, endPoint y: 729, distance: 264.0
click at [457, 757] on span "The lower limit in the Mennonite Mutual policy may be offset by the specific co…" at bounding box center [509, 774] width 805 height 34
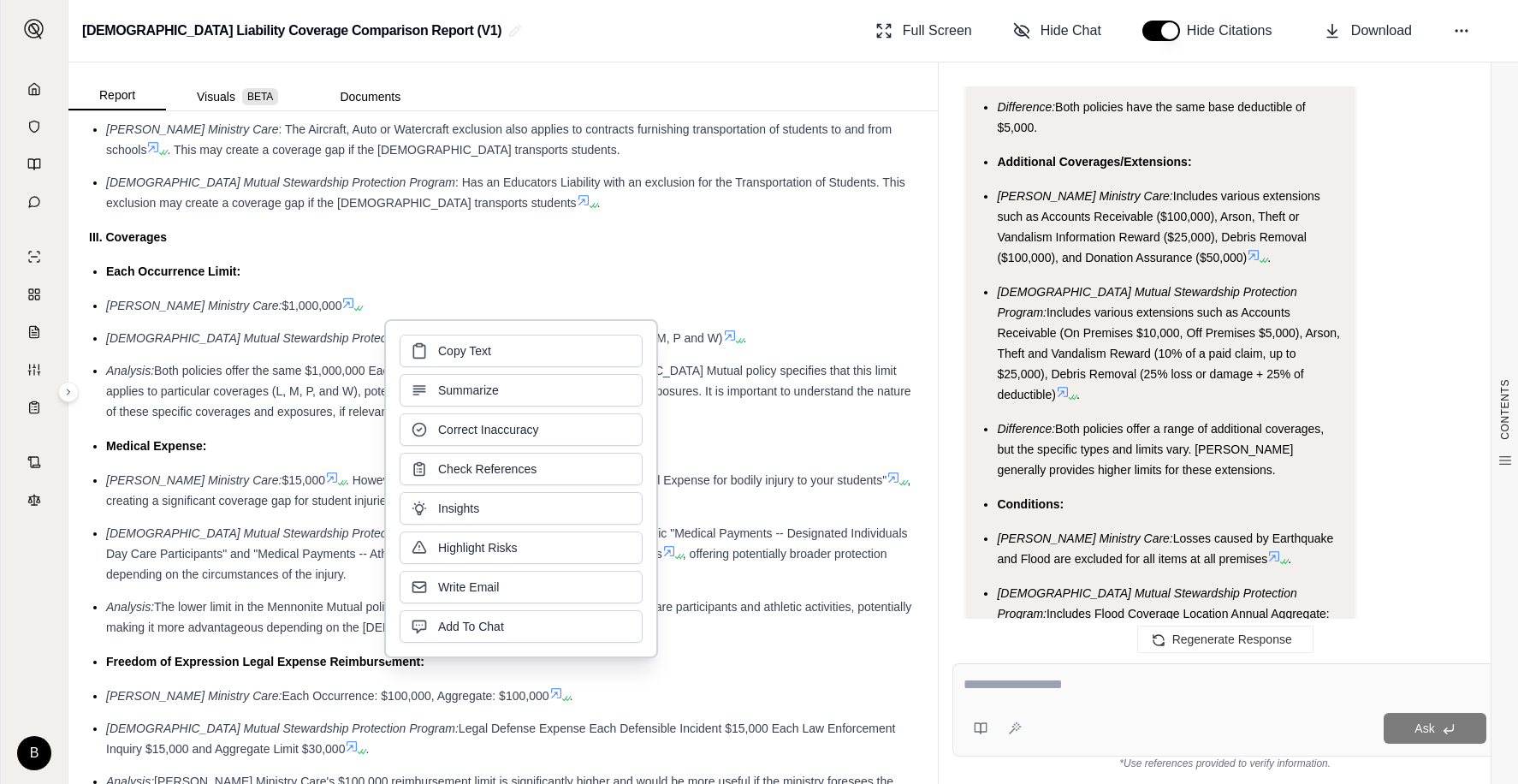
scroll to position [1796, 0]
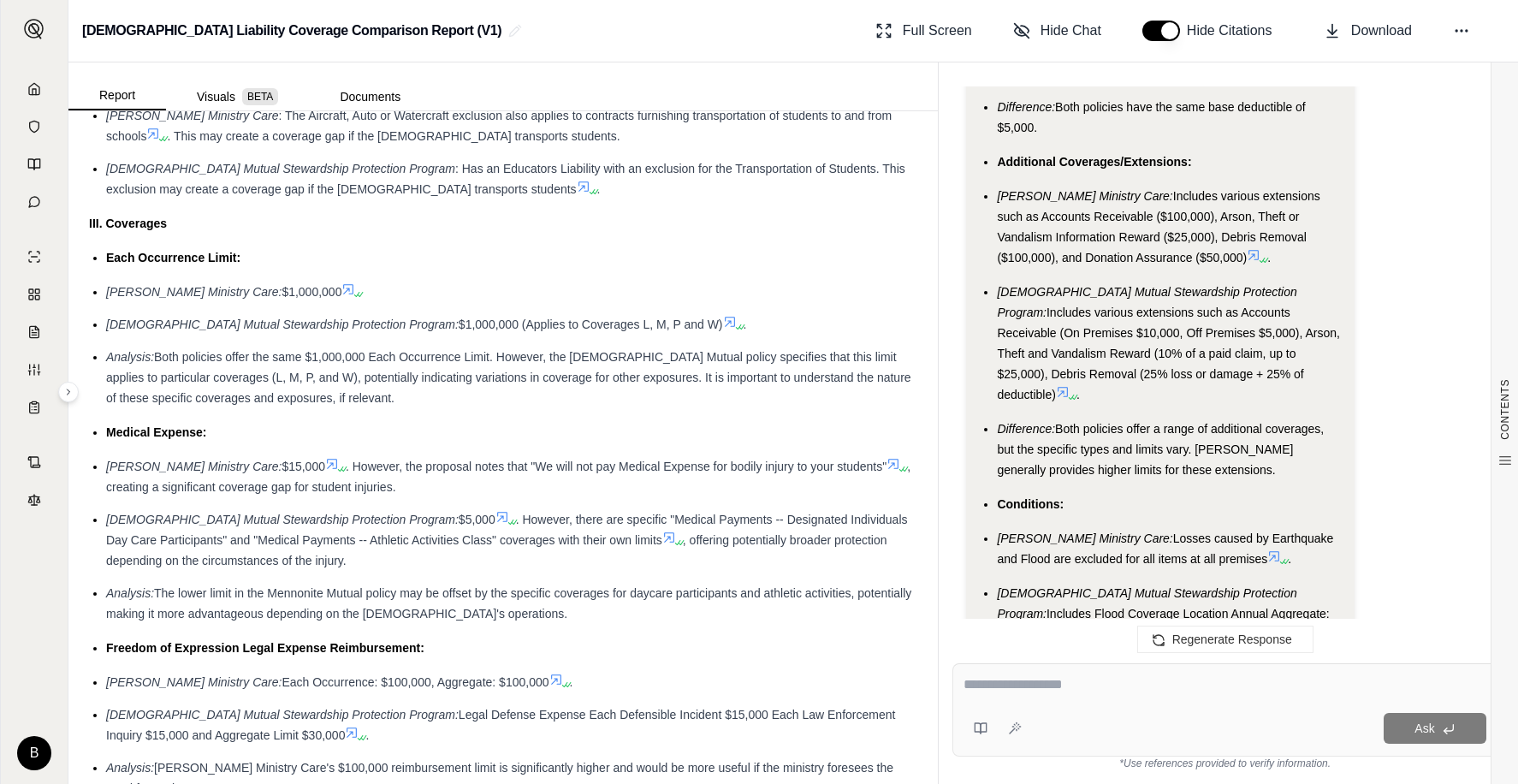
click at [259, 671] on li "[PERSON_NAME] Ministry Care: Each Occurrence: $100,000, Aggregate: $100,000 ." at bounding box center [512, 681] width 811 height 21
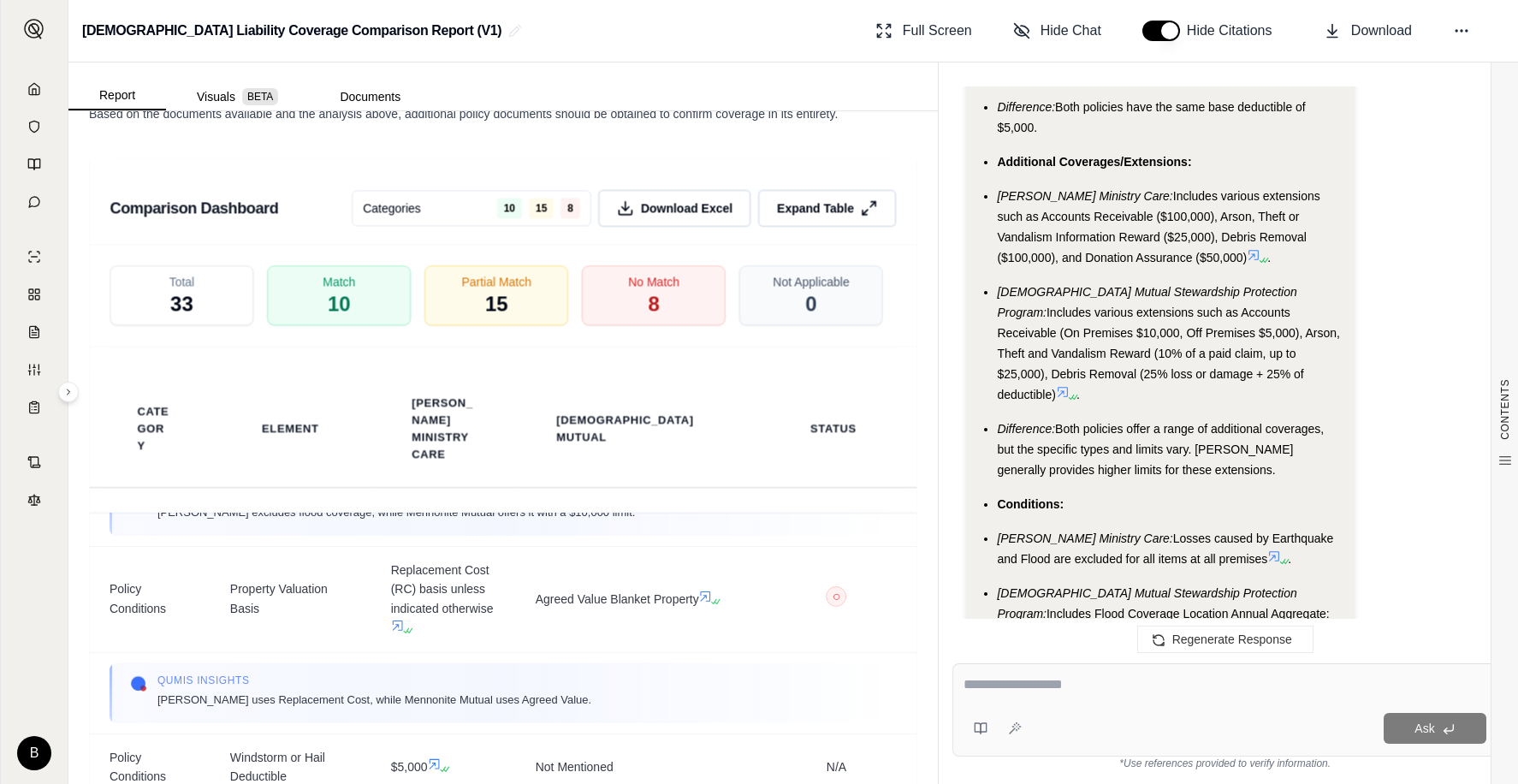
scroll to position [3289, 0]
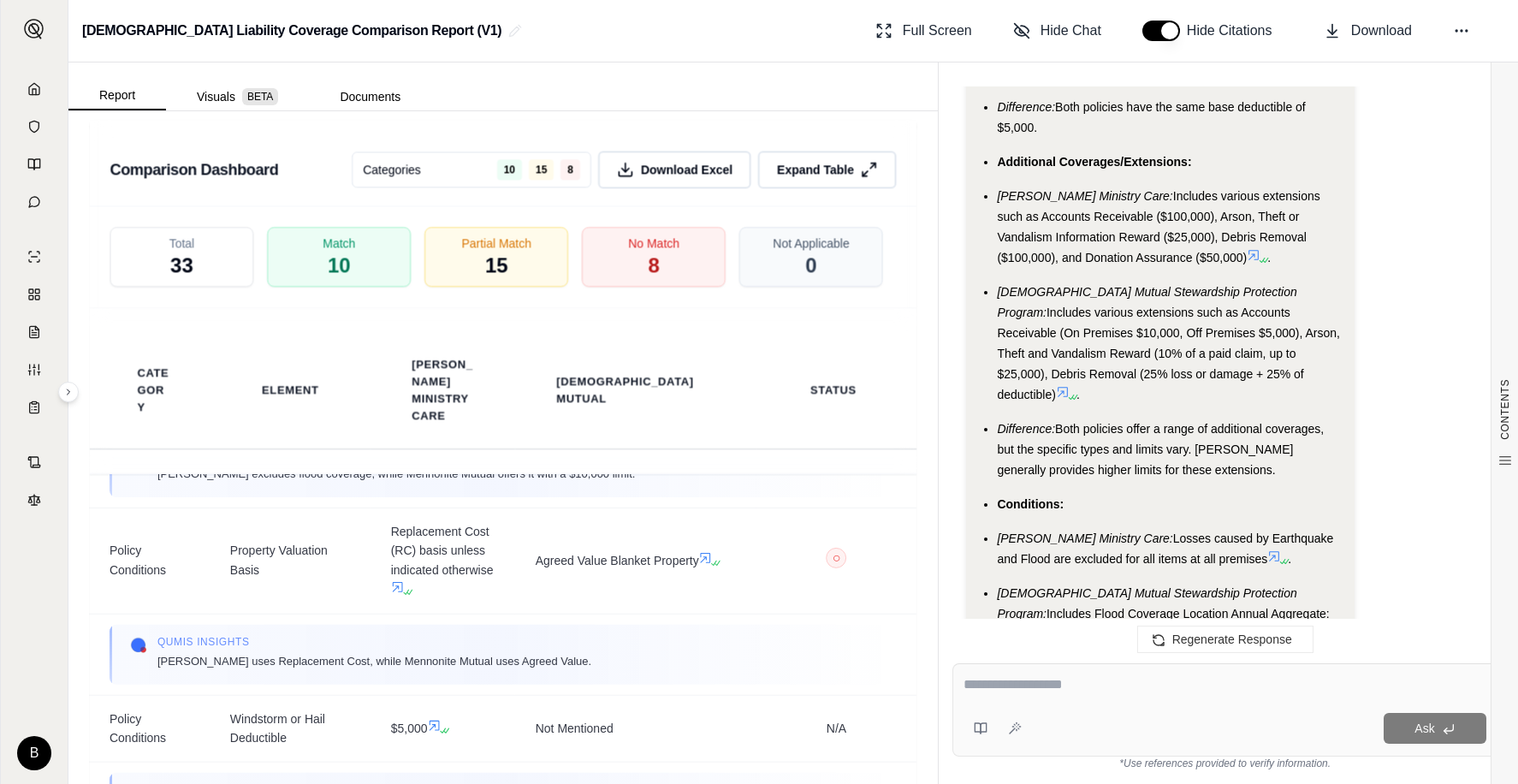
click at [35, 84] on icon at bounding box center [33, 88] width 10 height 11
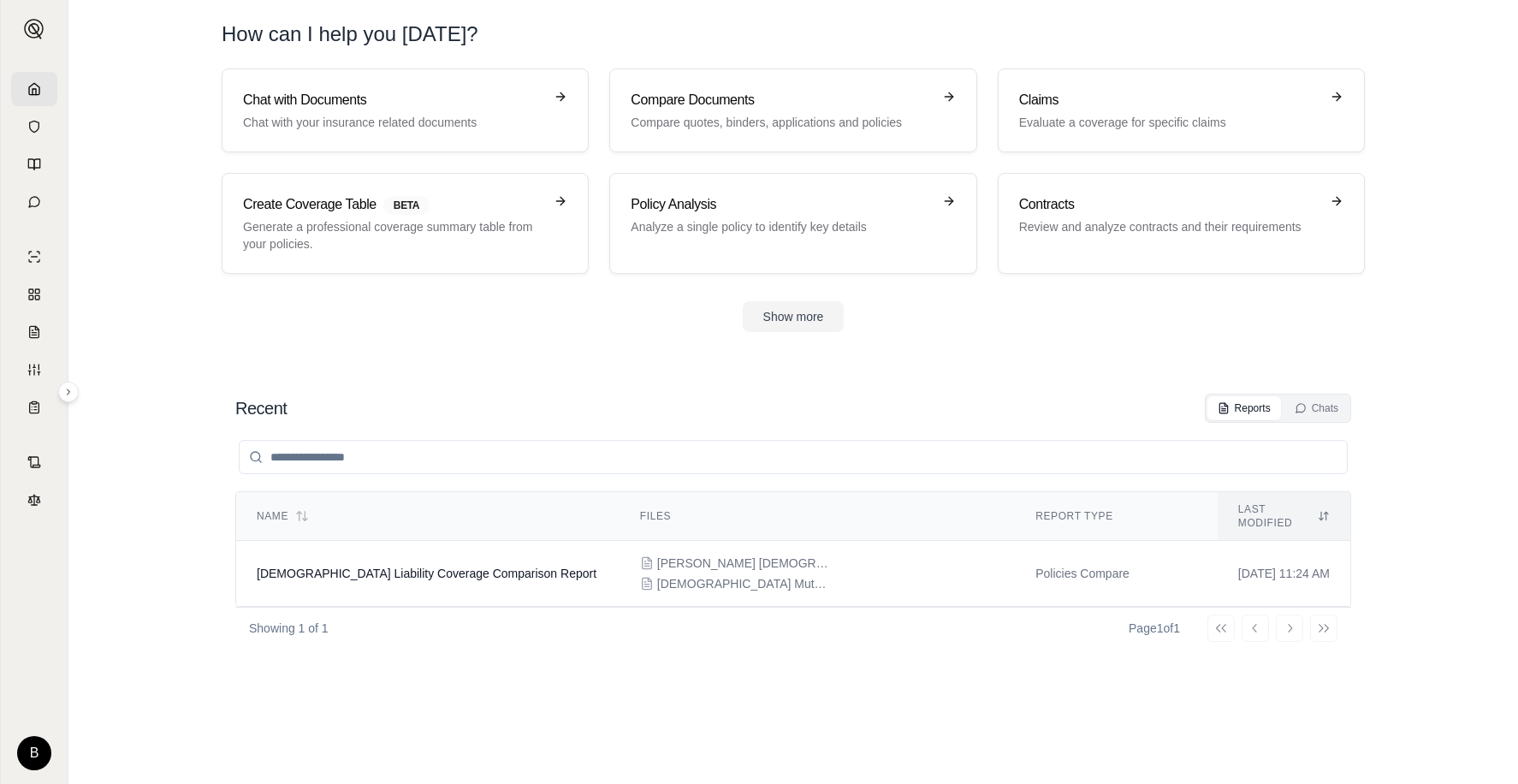
click at [851, 36] on h1 "How can I help you [DATE]?" at bounding box center [793, 34] width 1143 height 27
